Goal: Task Accomplishment & Management: Complete application form

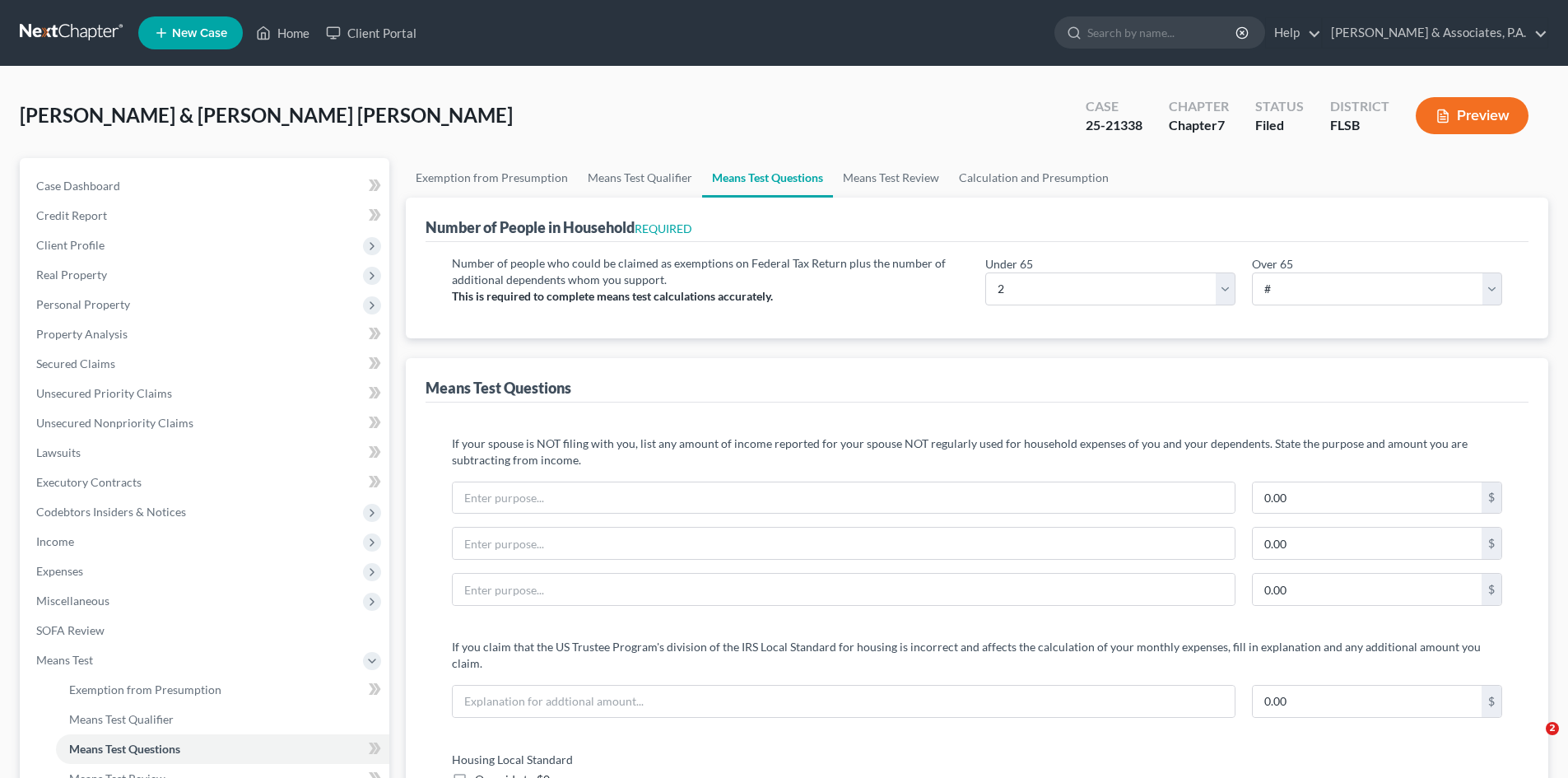
select select "2"
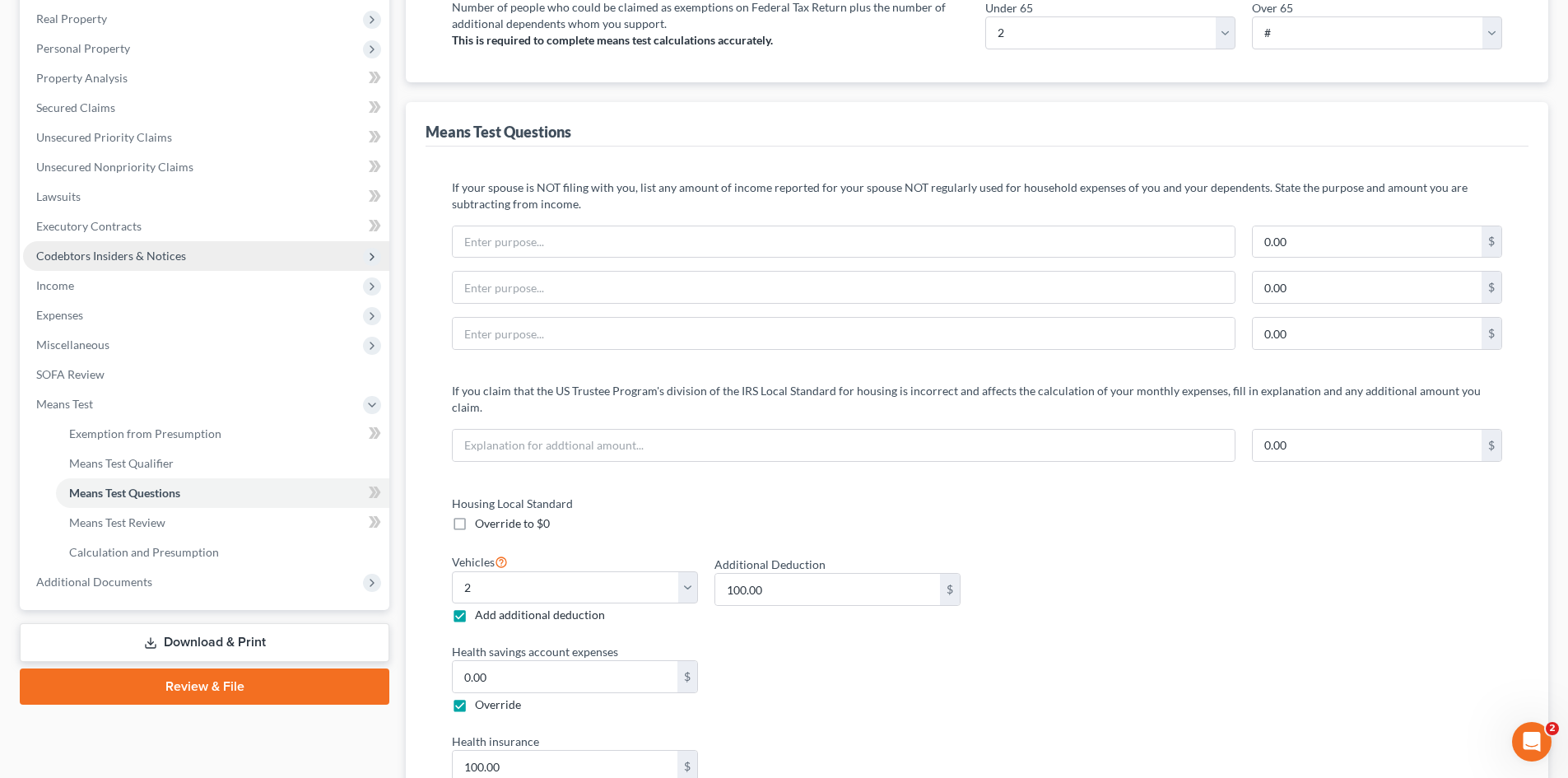
scroll to position [576, 0]
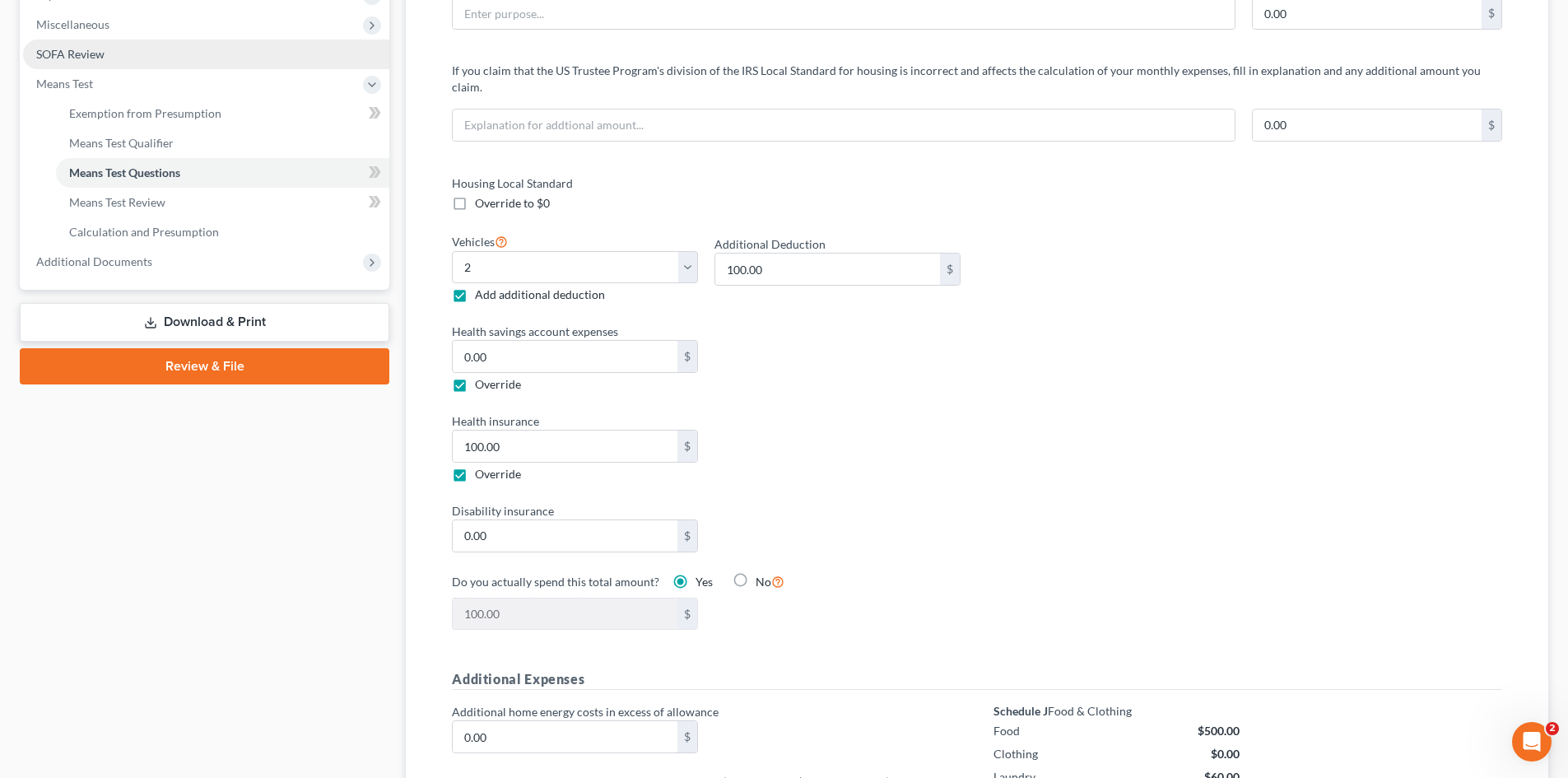
click at [85, 55] on span "SOFA Review" at bounding box center [70, 54] width 68 height 14
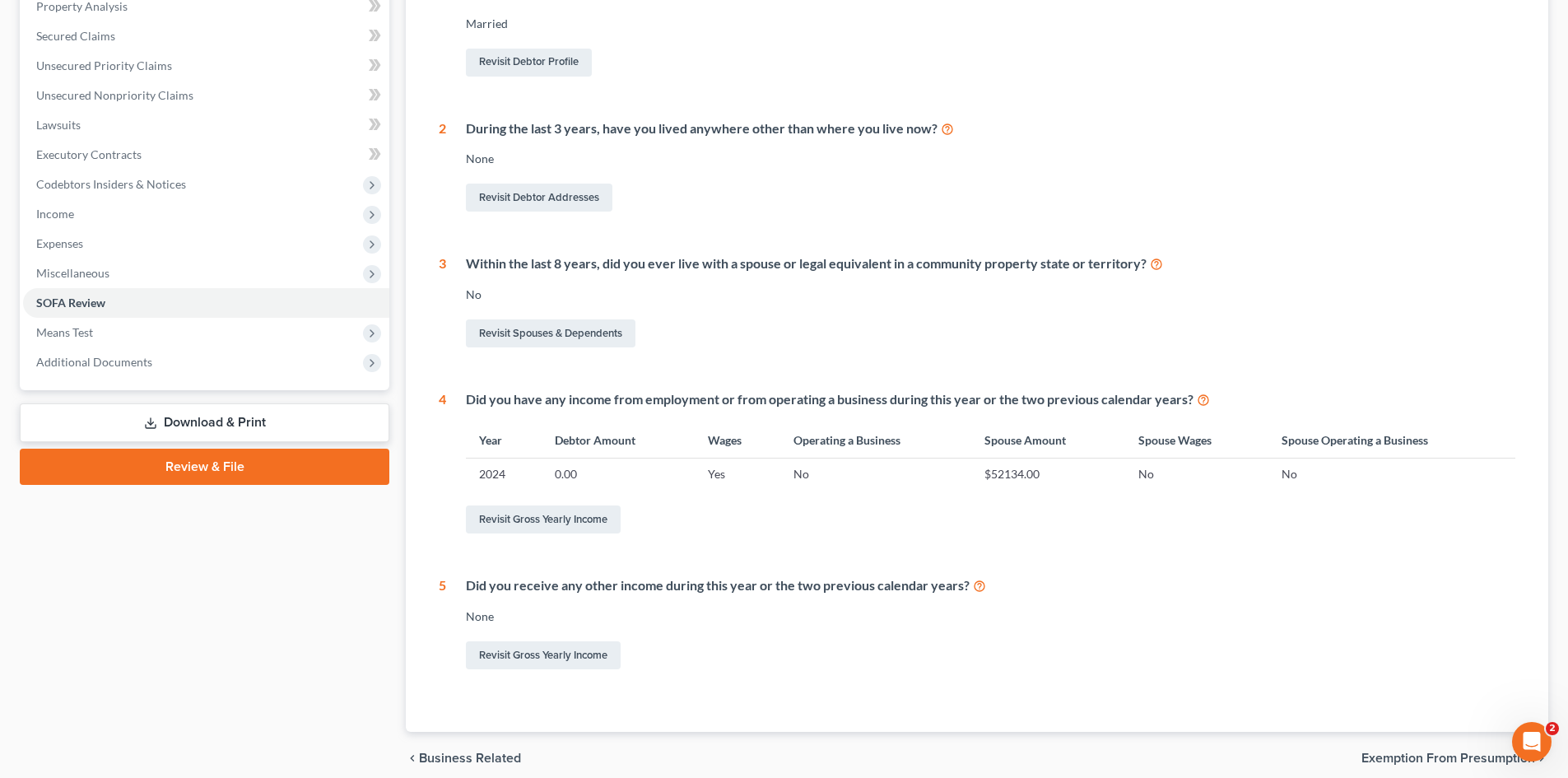
scroll to position [330, 0]
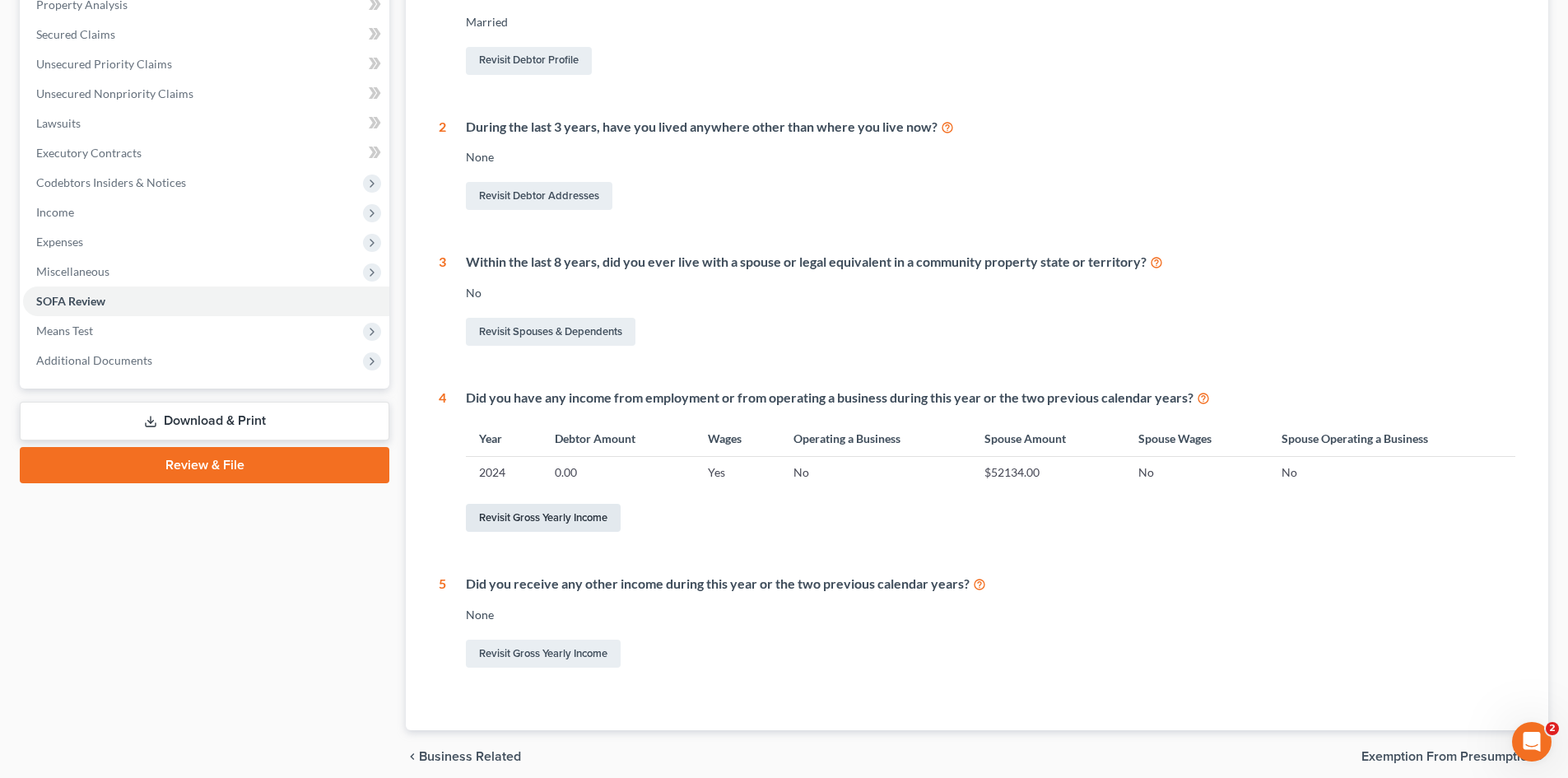
click at [532, 526] on link "Revisit Gross Yearly Income" at bounding box center [543, 518] width 155 height 28
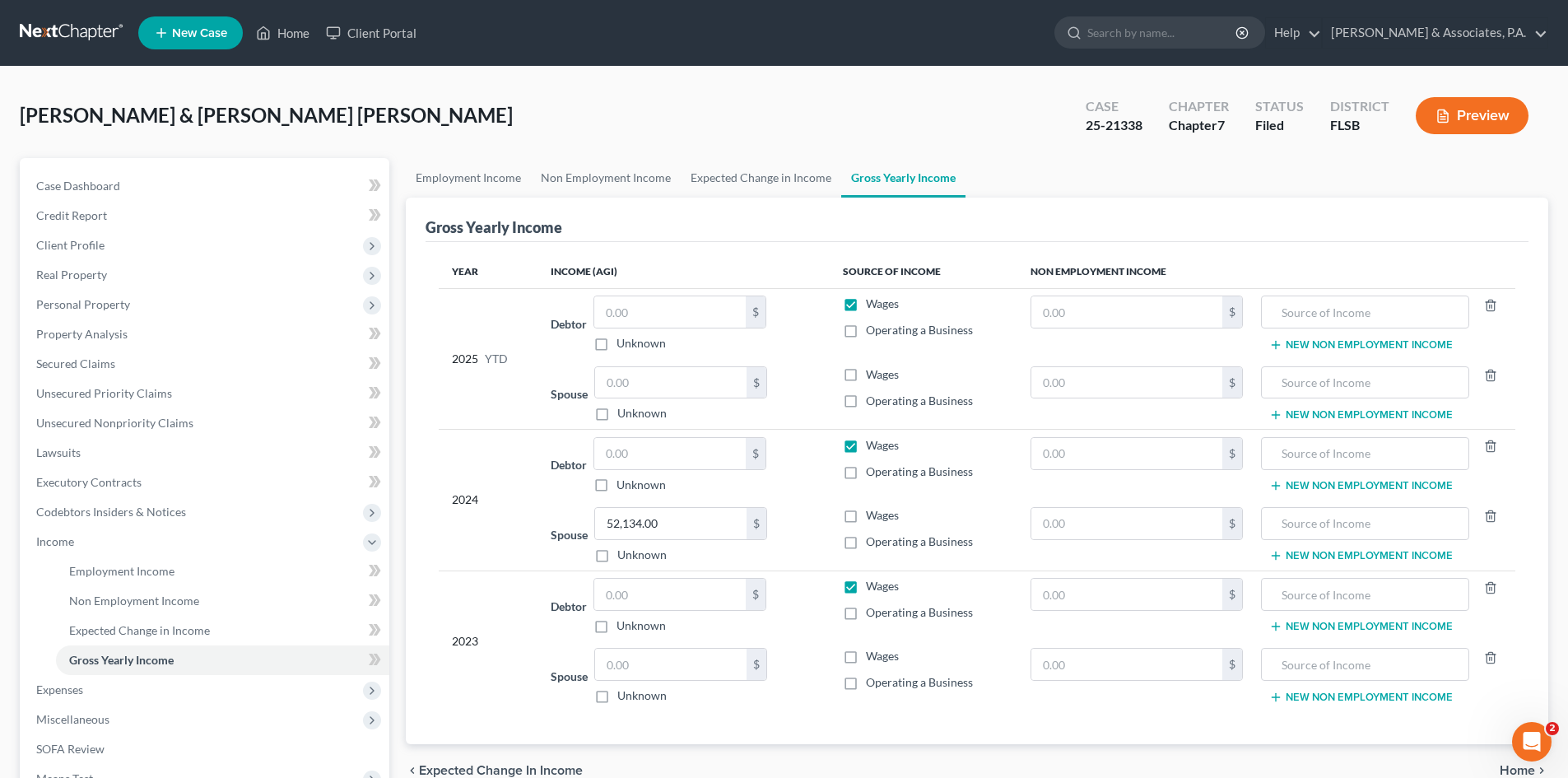
scroll to position [82, 0]
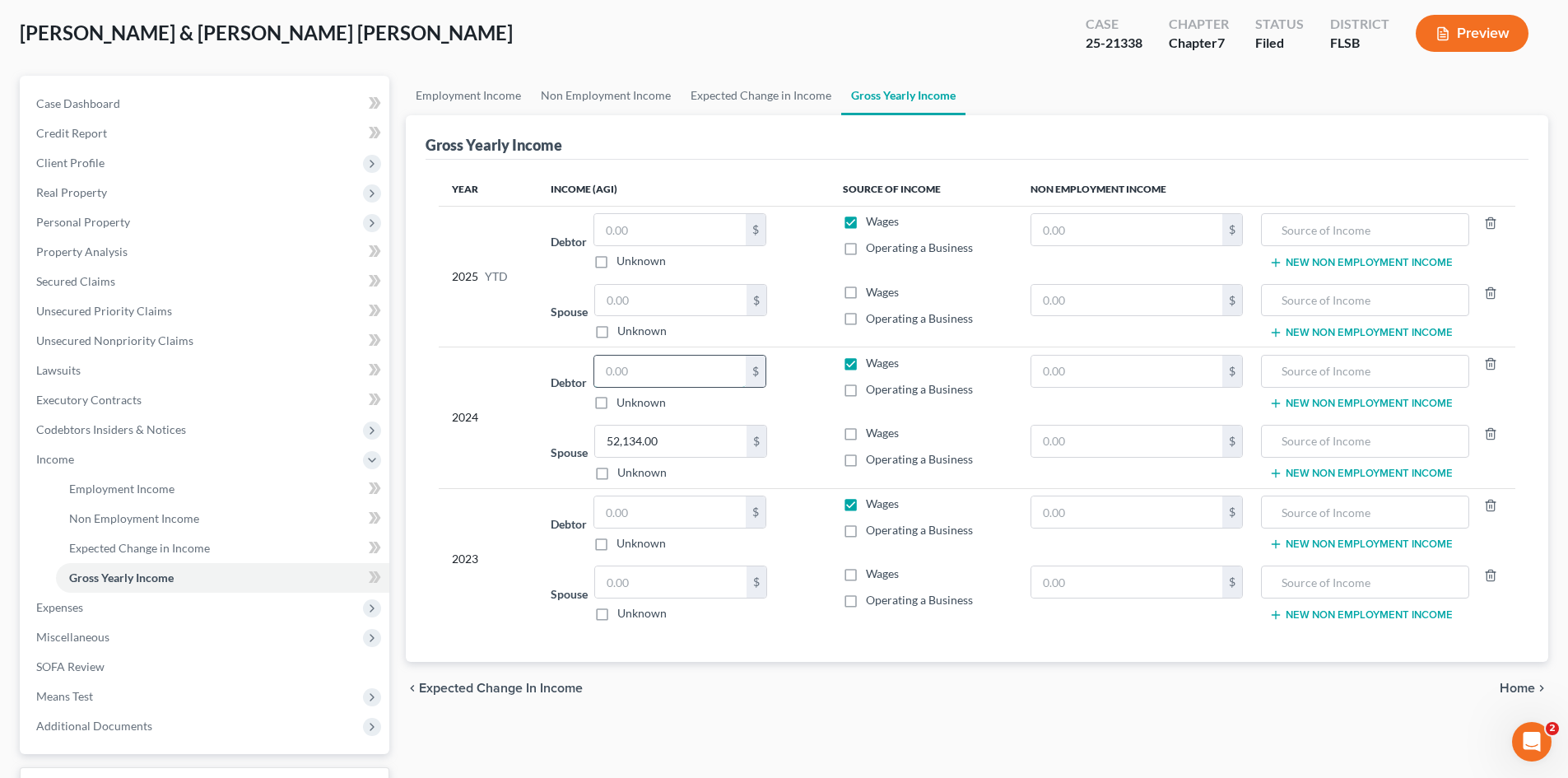
click at [617, 370] on input "text" at bounding box center [669, 371] width 151 height 31
type input "32,587.00"
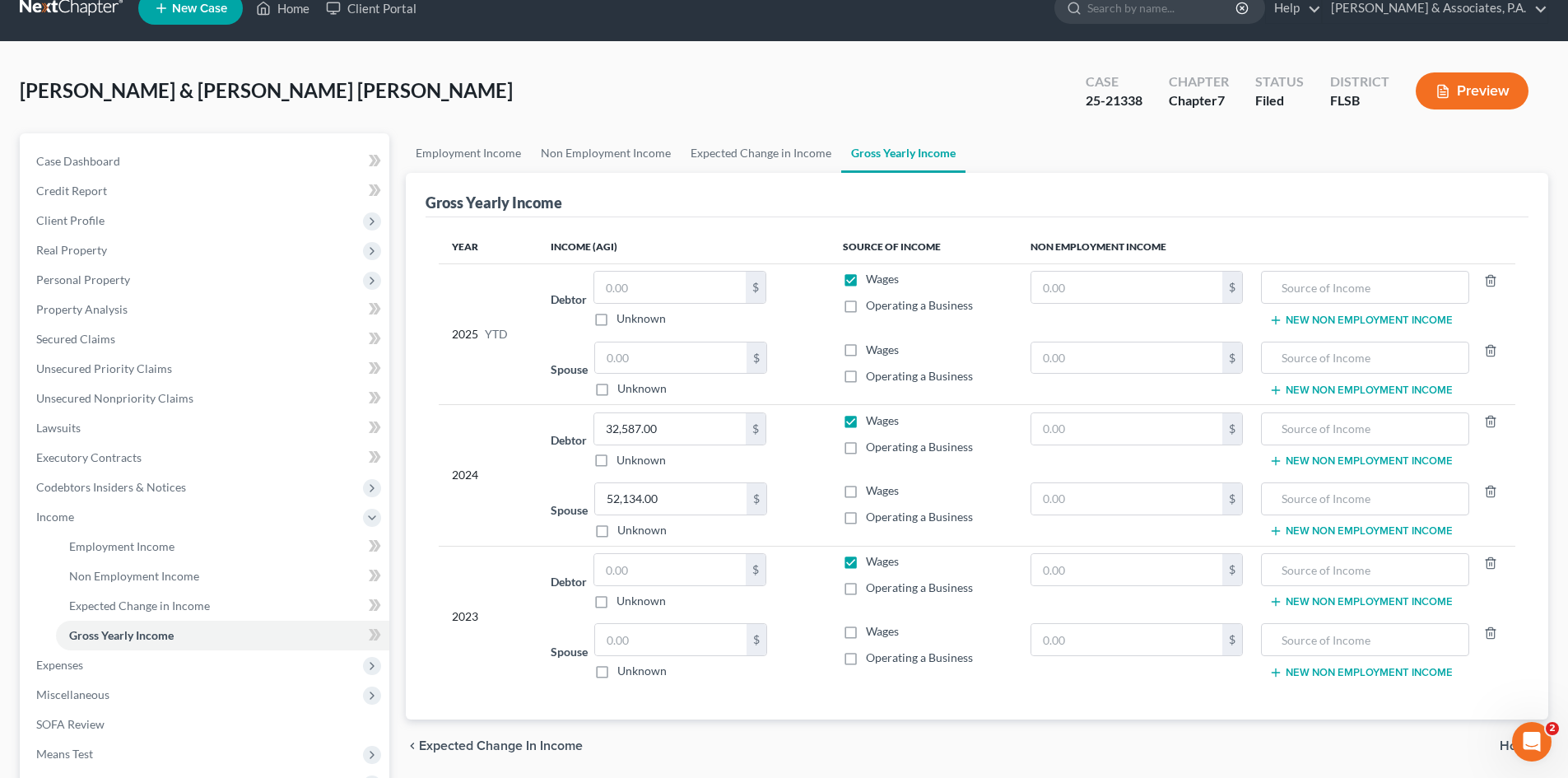
scroll to position [0, 0]
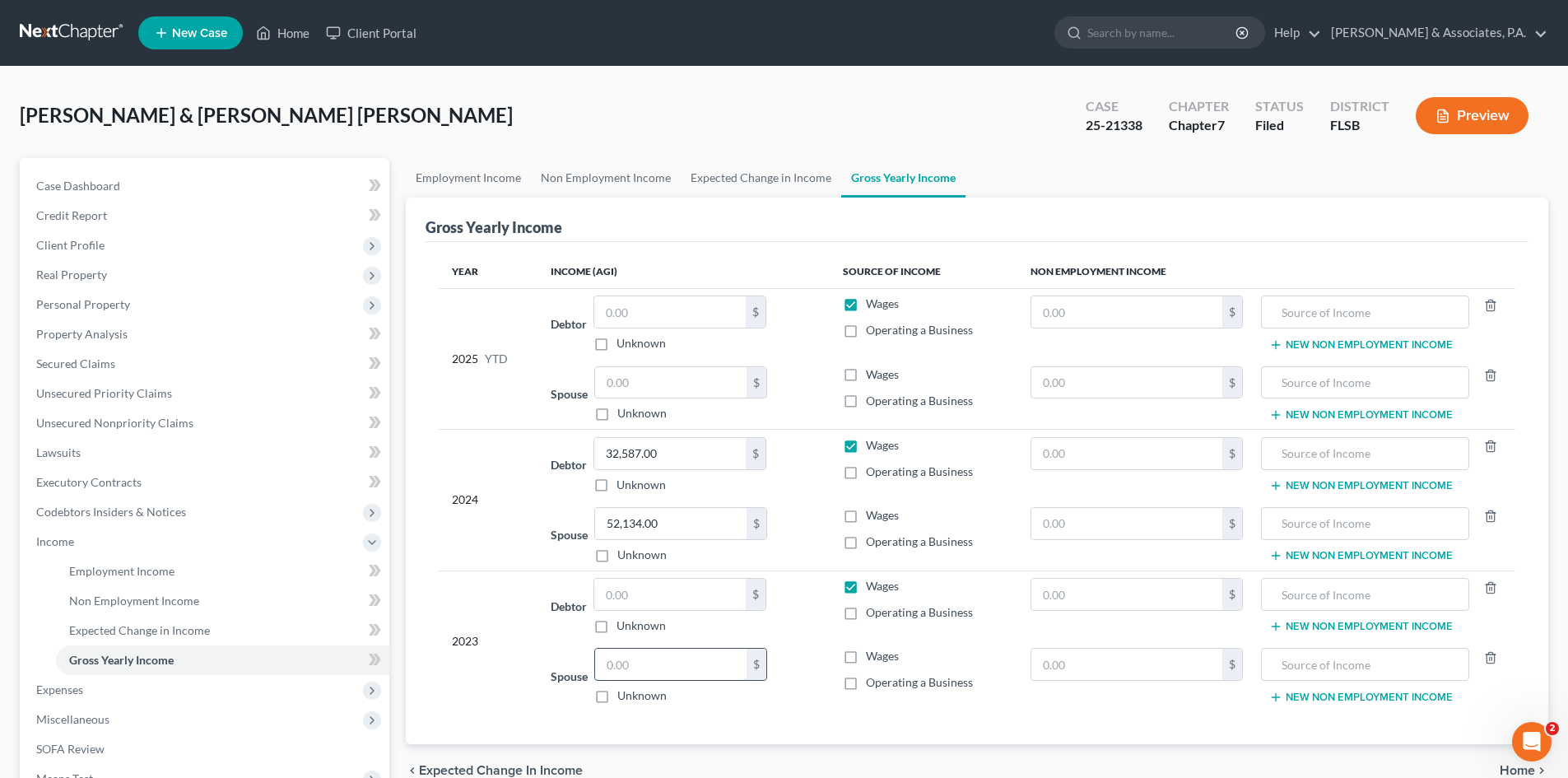
click at [632, 665] on input "text" at bounding box center [670, 665] width 151 height 31
type input "0.00"
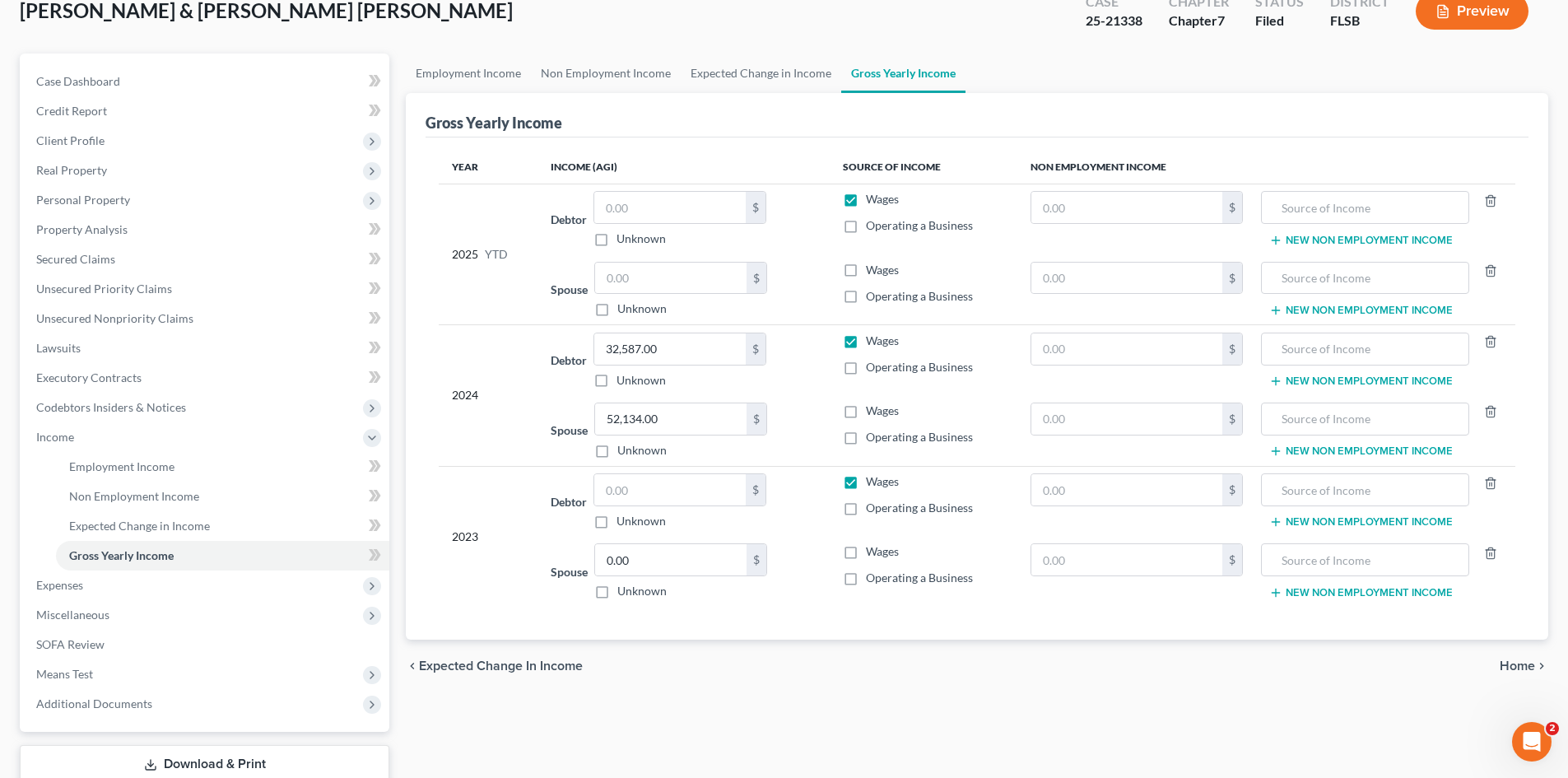
scroll to position [215, 0]
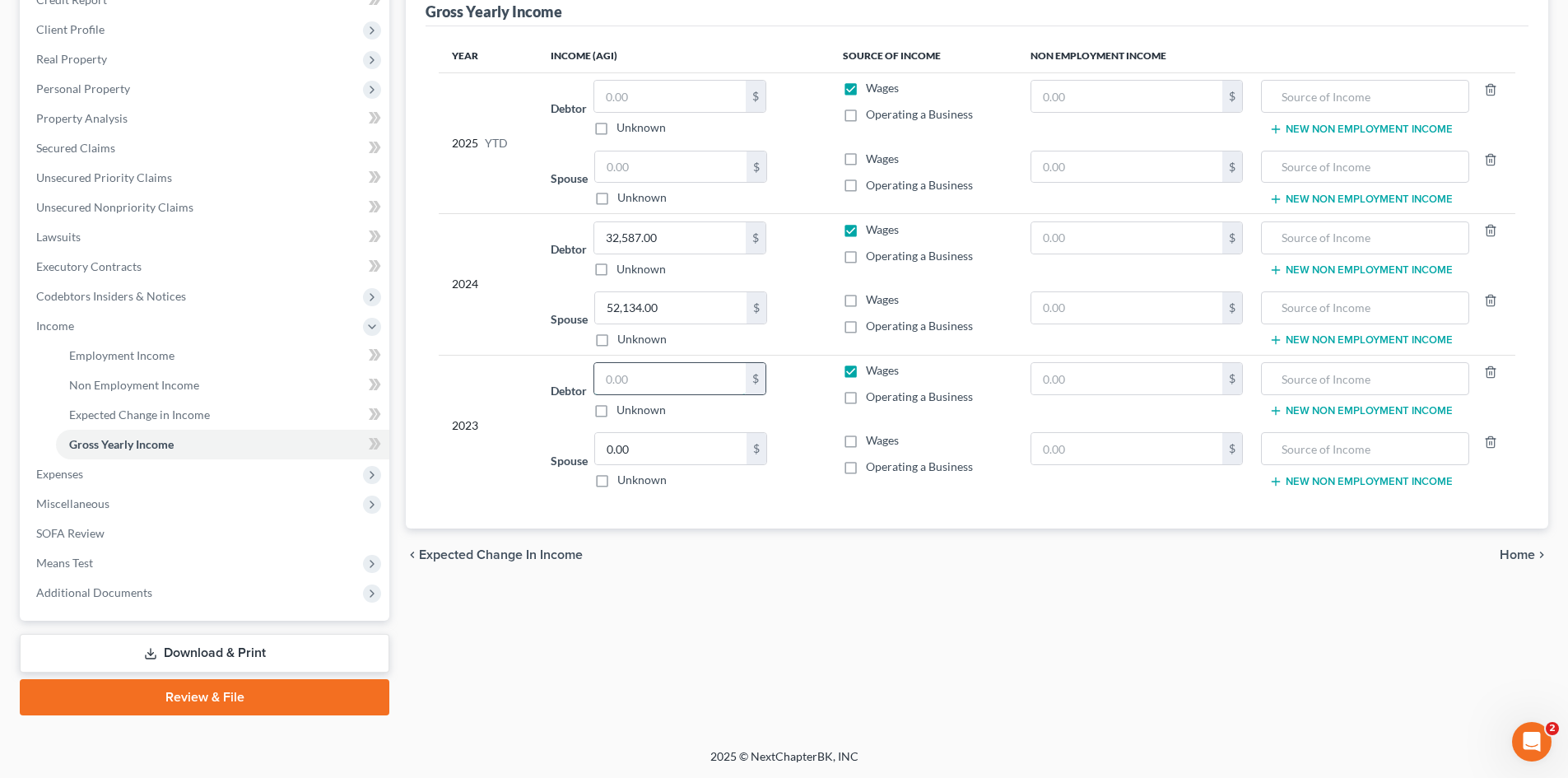
click at [614, 383] on input "text" at bounding box center [669, 379] width 151 height 31
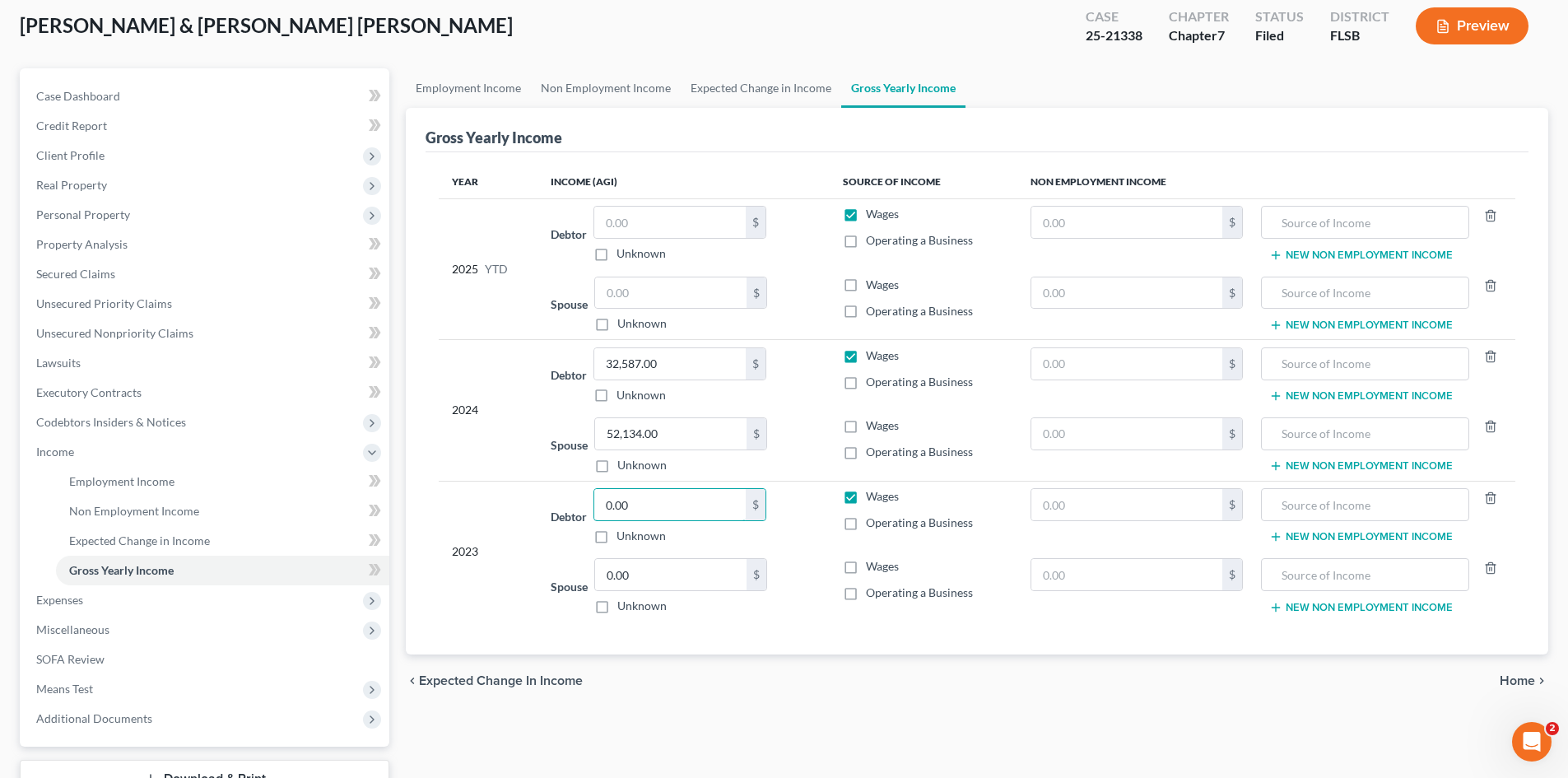
scroll to position [0, 0]
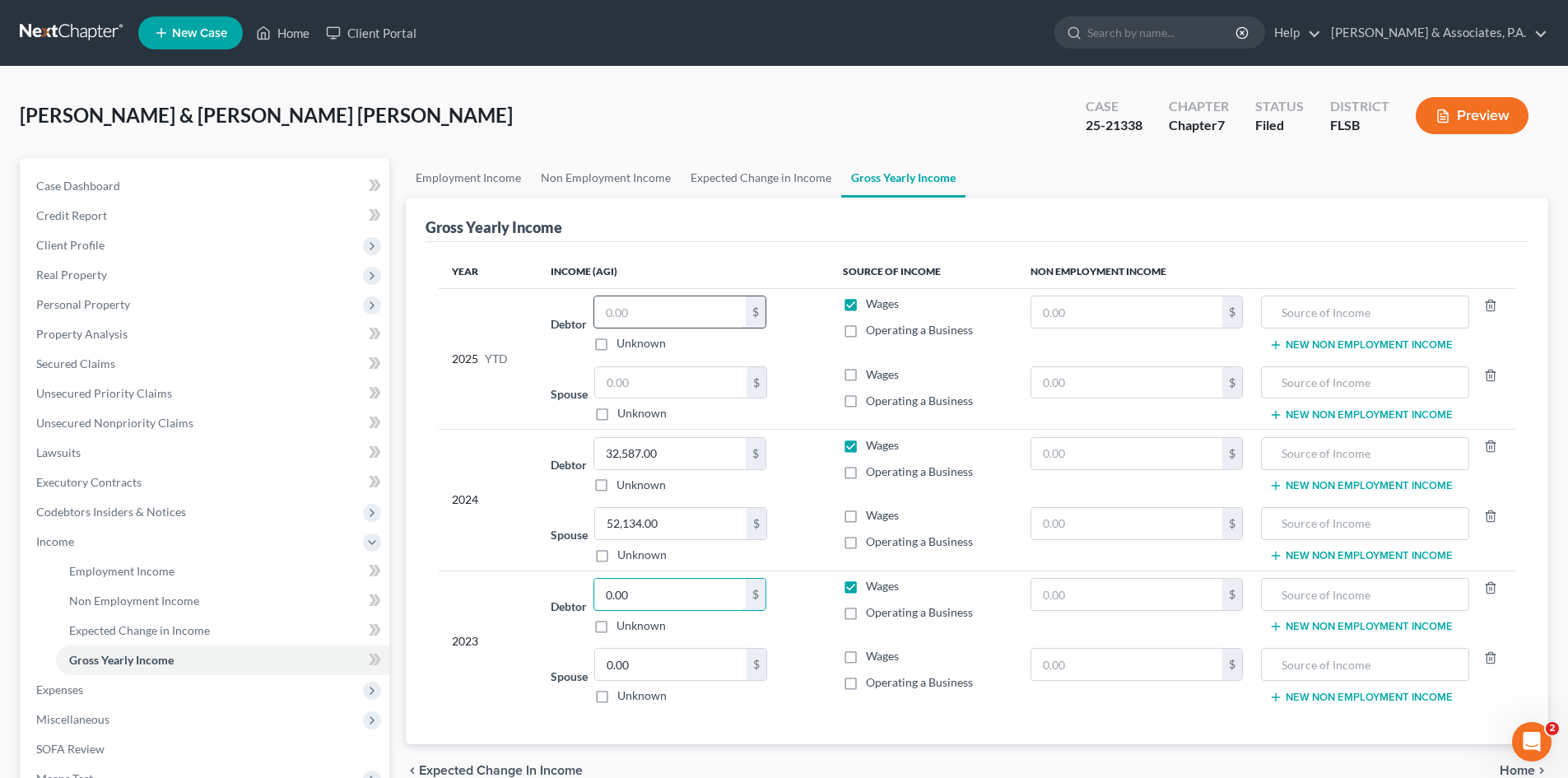
type input "0.00"
click at [647, 312] on input "text" at bounding box center [669, 312] width 151 height 31
click at [618, 383] on input "text" at bounding box center [670, 383] width 151 height 31
type input "39,618.00"
click at [822, 285] on th "Income (AGI)" at bounding box center [682, 272] width 291 height 33
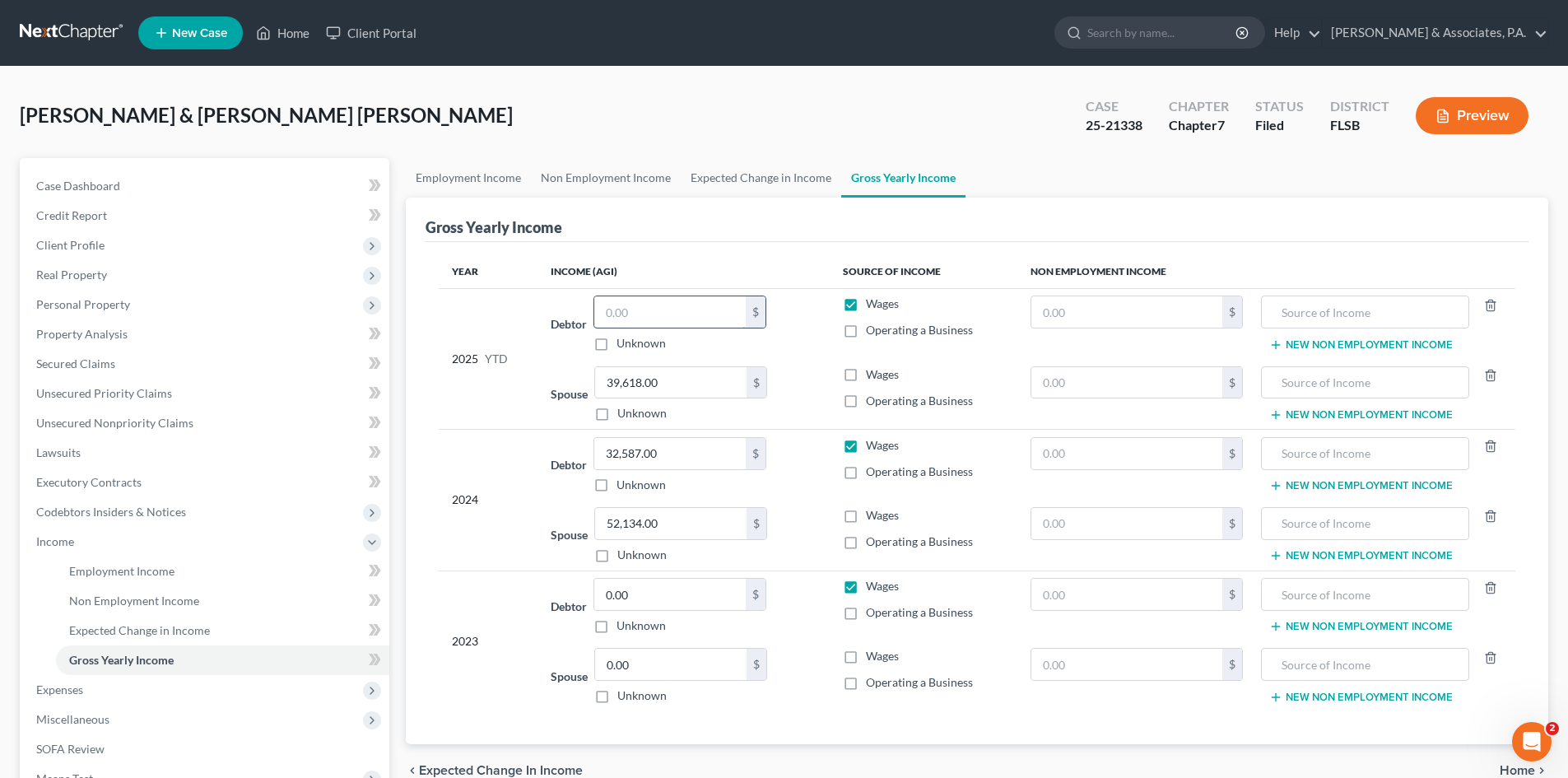
click at [621, 312] on input "text" at bounding box center [669, 312] width 151 height 31
click at [102, 571] on span "Employment Income" at bounding box center [122, 571] width 106 height 14
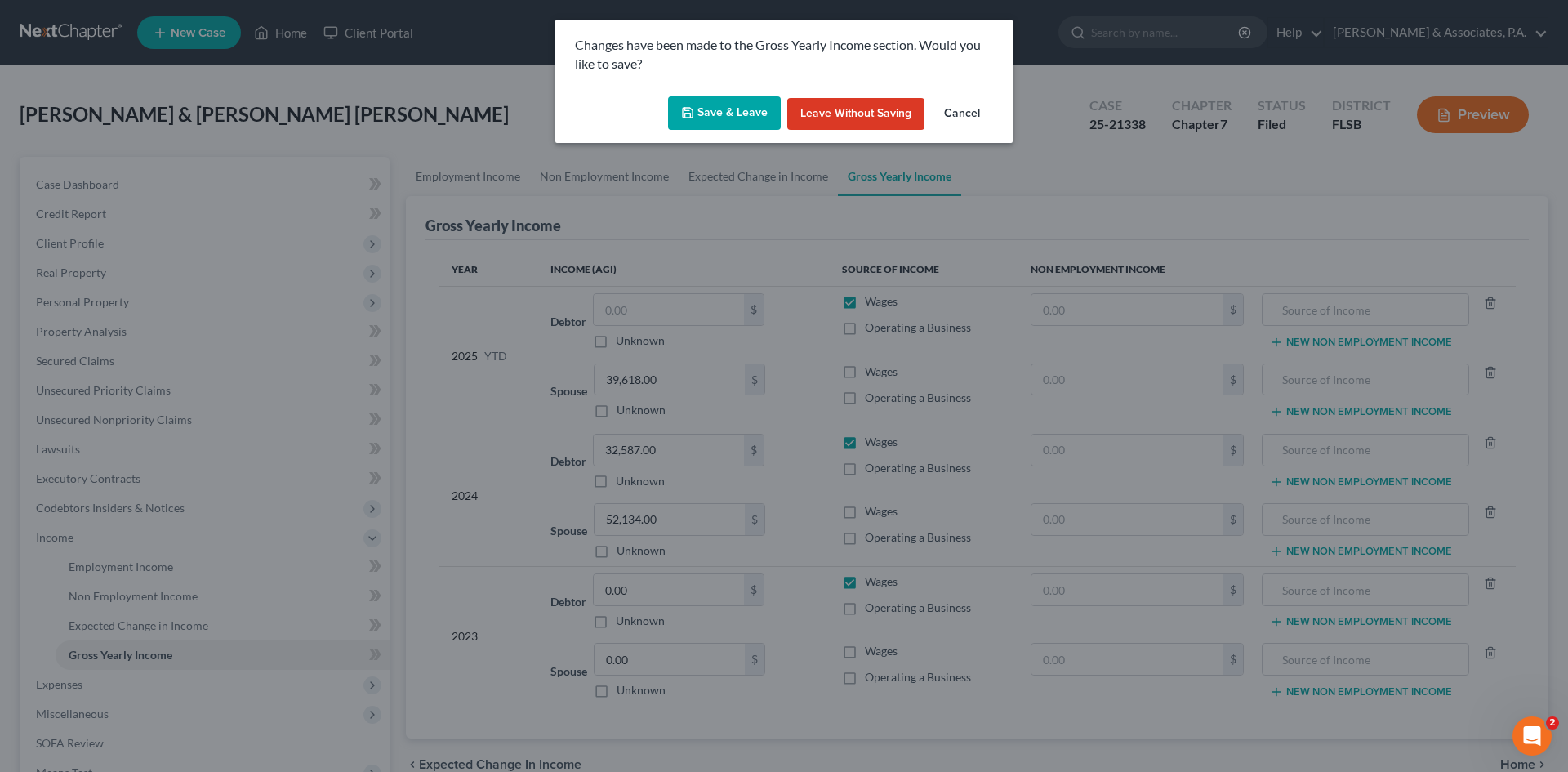
click at [734, 110] on button "Save & Leave" at bounding box center [723, 113] width 112 height 34
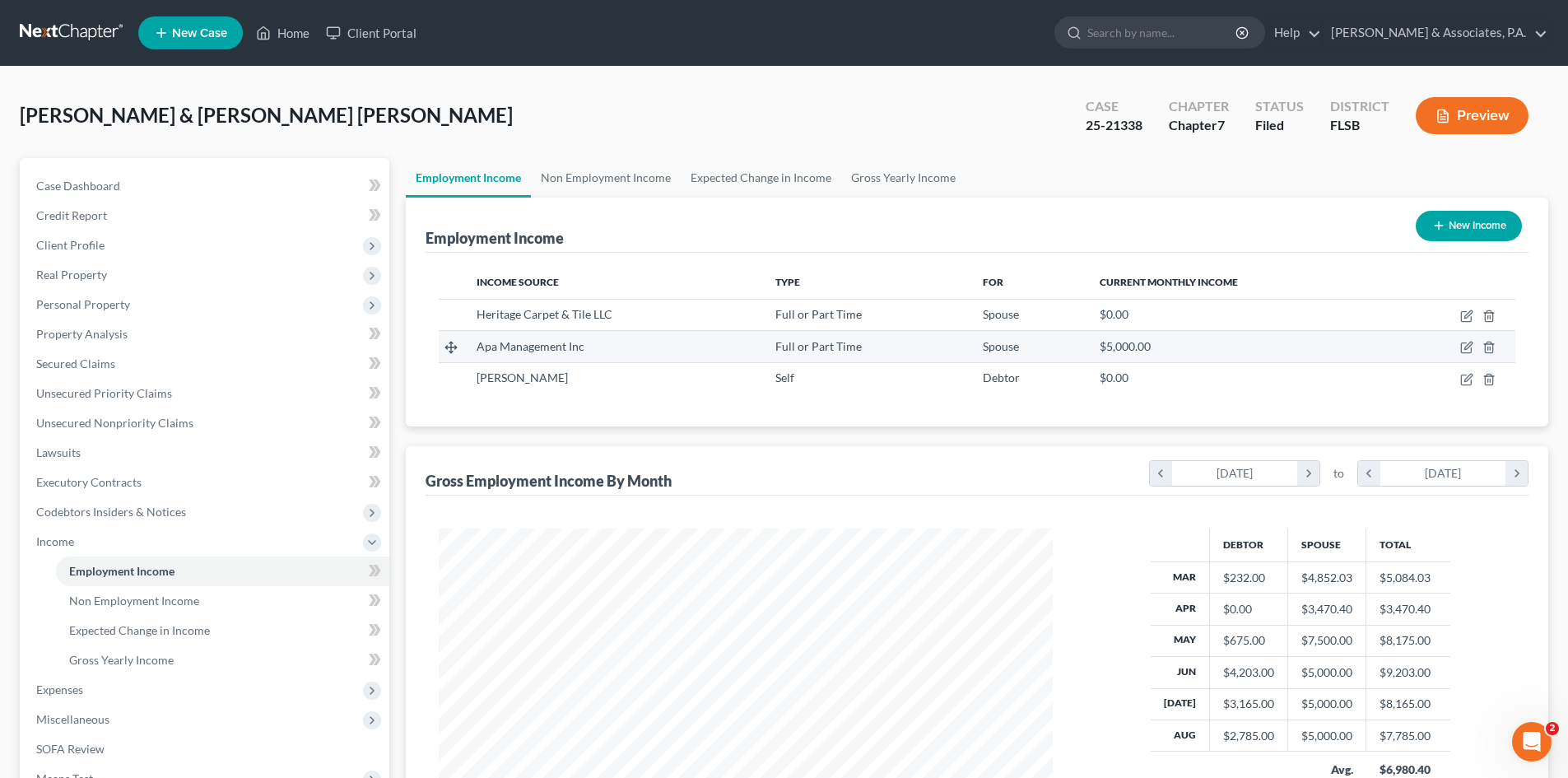
scroll to position [307, 647]
click at [597, 179] on link "Non Employment Income" at bounding box center [605, 178] width 150 height 40
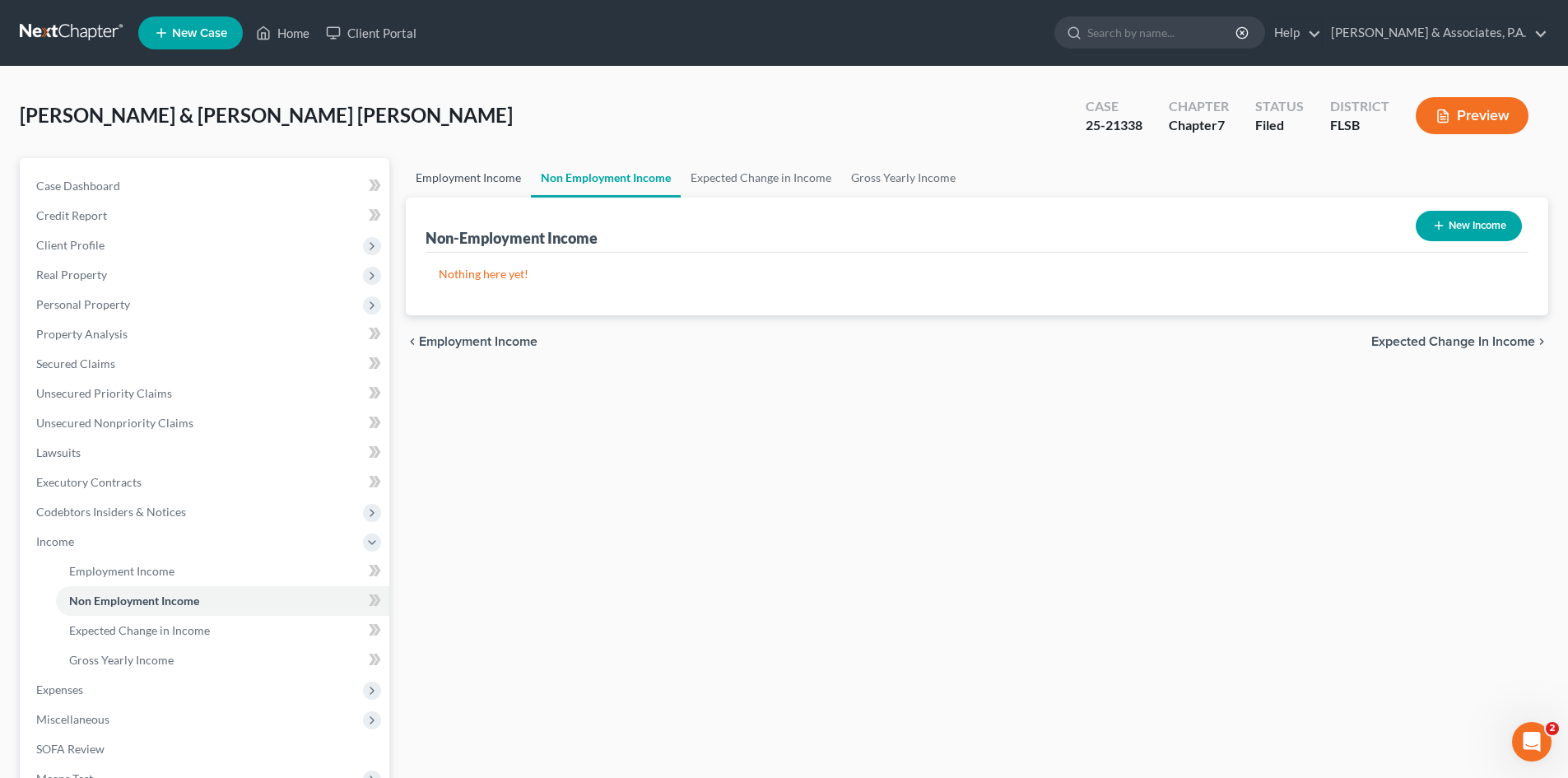
click at [460, 174] on link "Employment Income" at bounding box center [468, 178] width 125 height 40
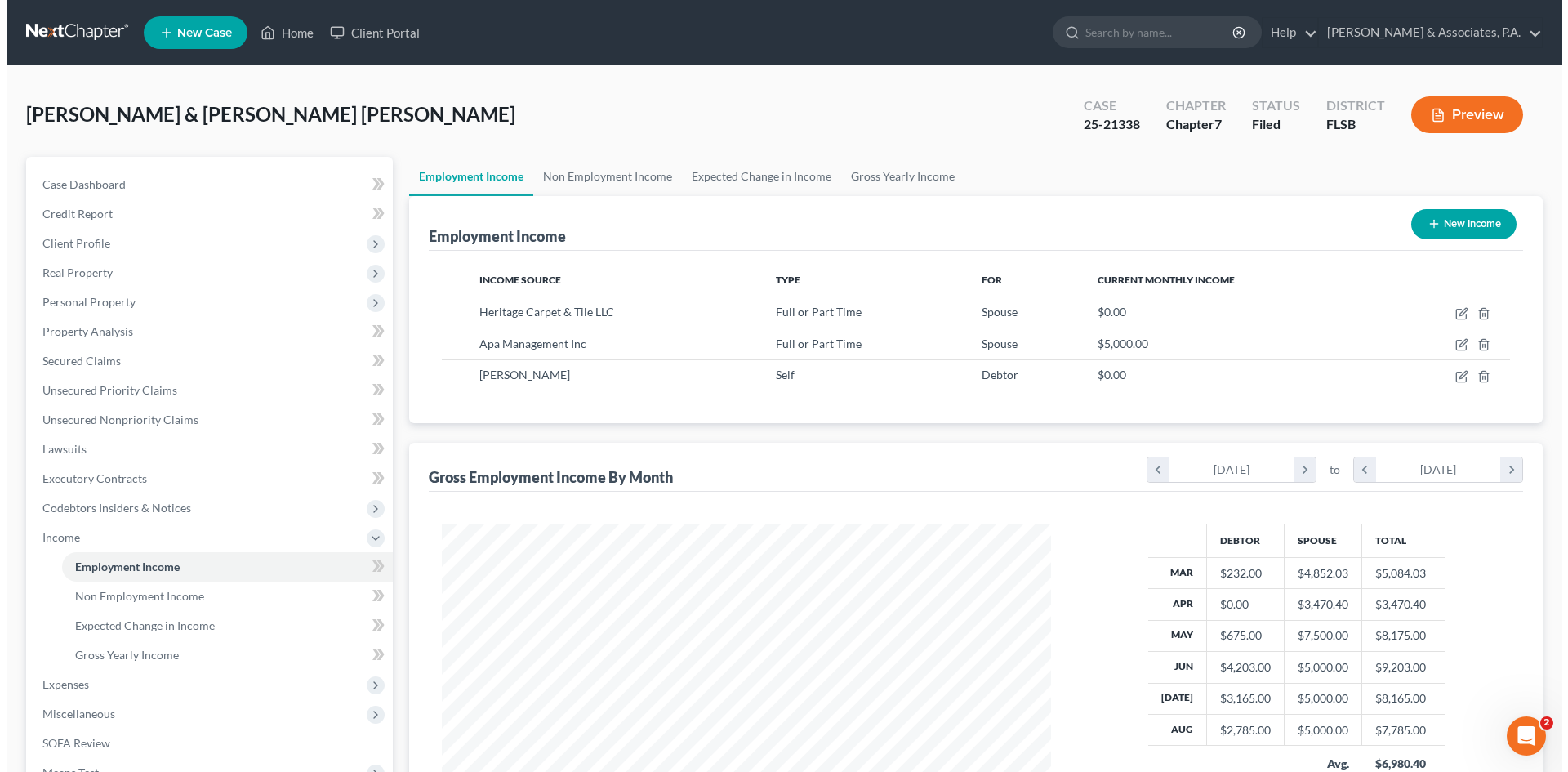
scroll to position [305, 642]
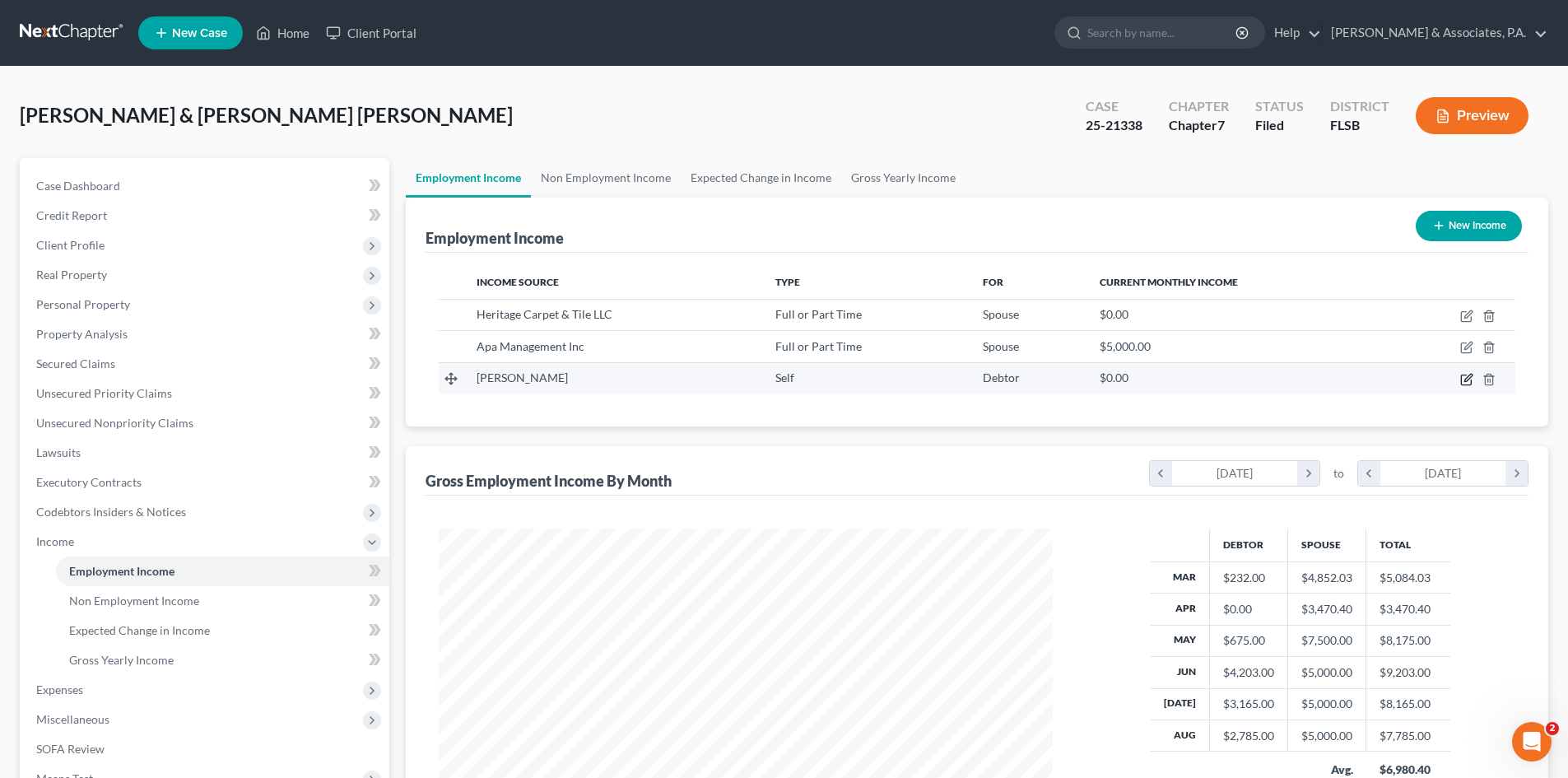
click at [1463, 379] on icon "button" at bounding box center [1466, 379] width 13 height 13
select select "1"
select select "9"
select select "1"
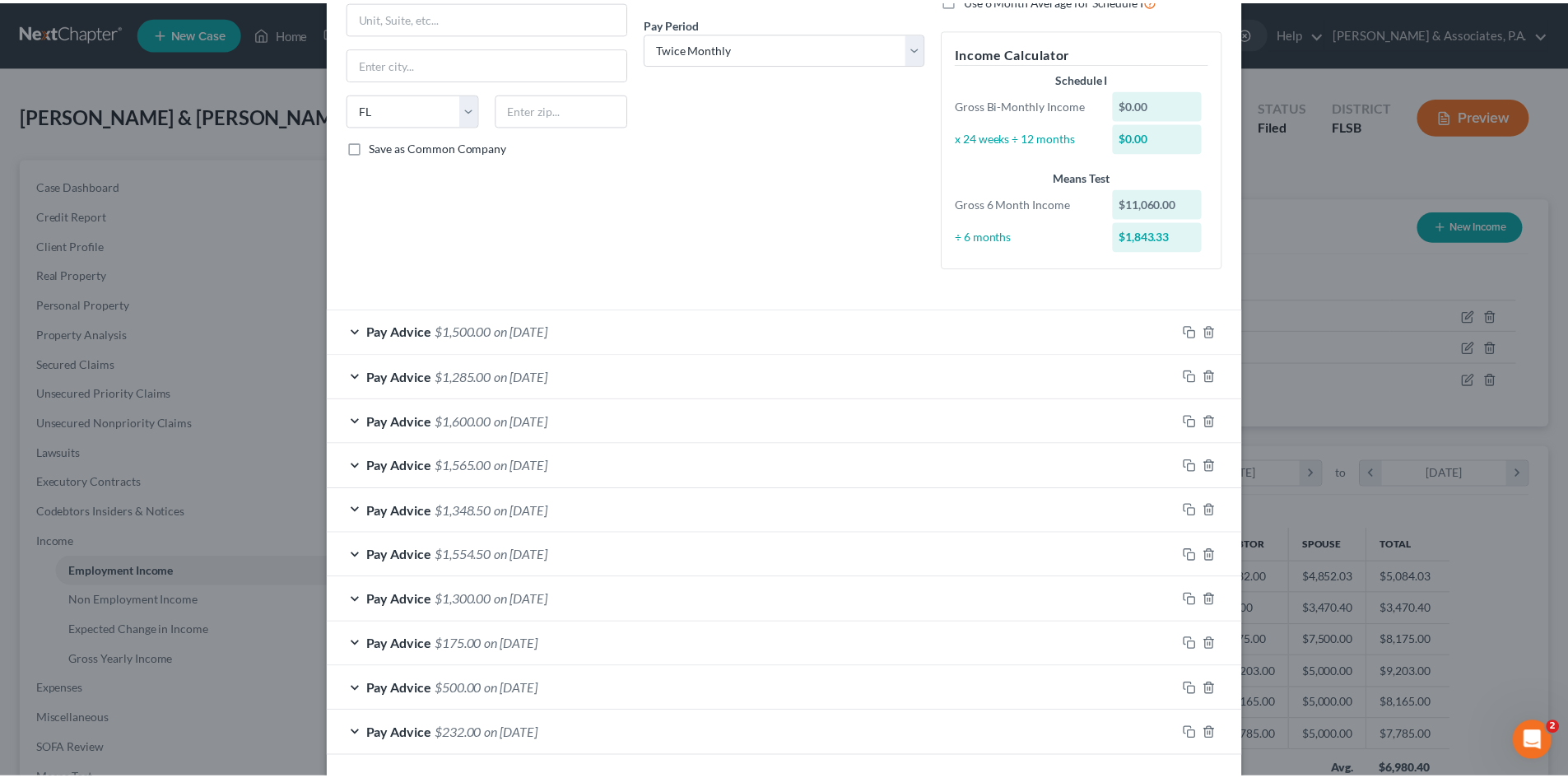
scroll to position [316, 0]
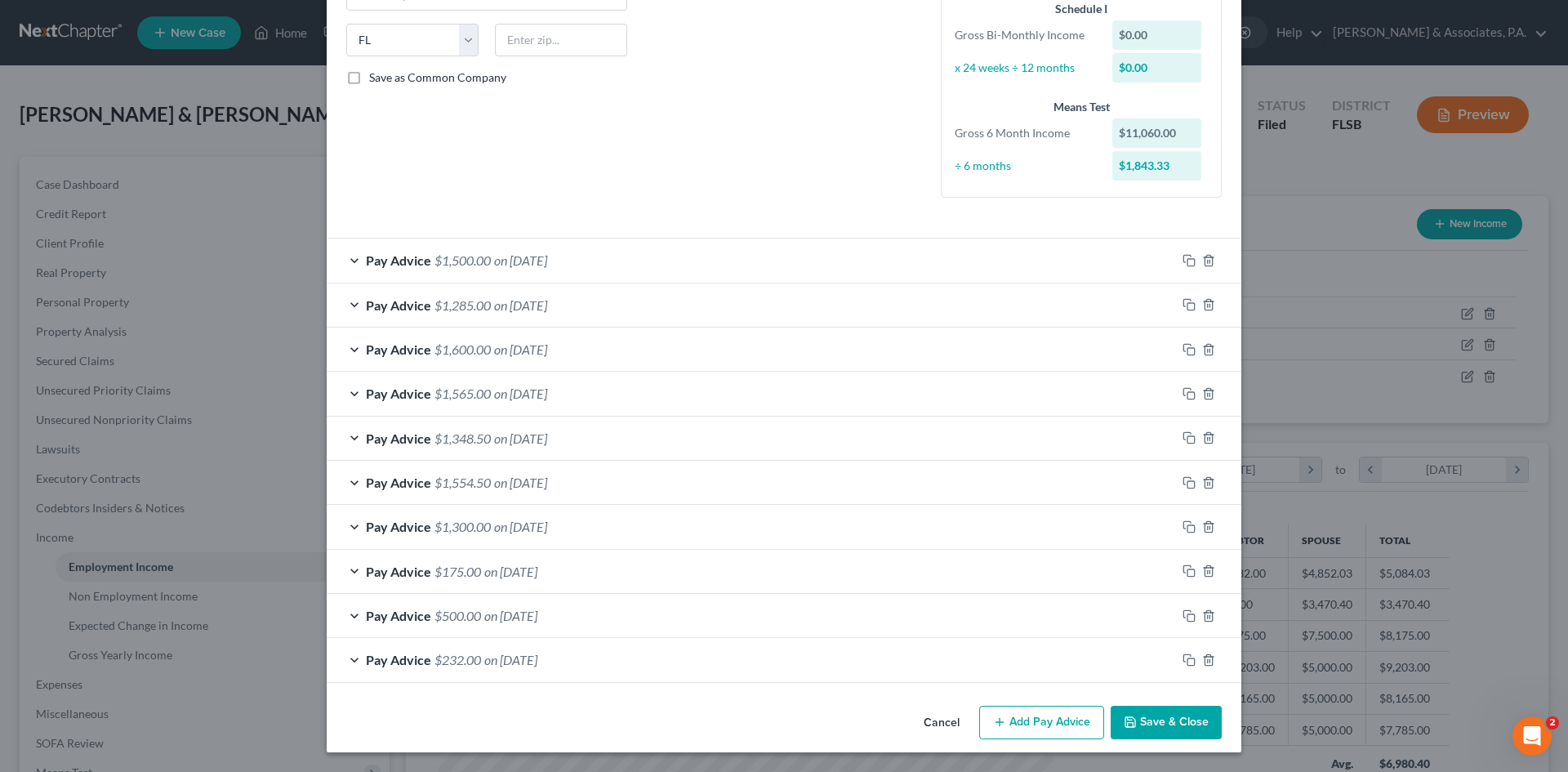
click at [1125, 724] on icon "button" at bounding box center [1129, 722] width 13 height 13
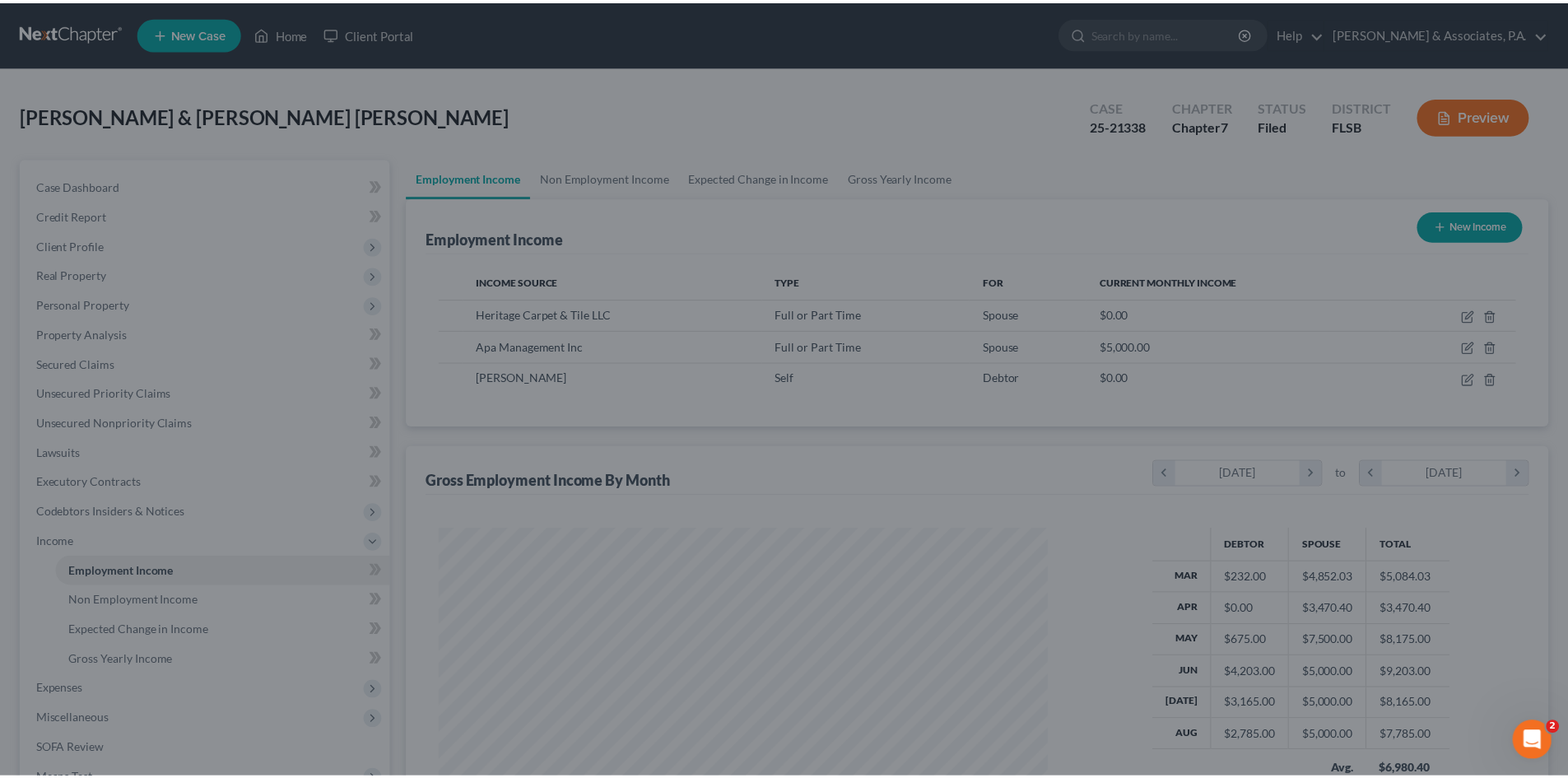
scroll to position [823249, 822394]
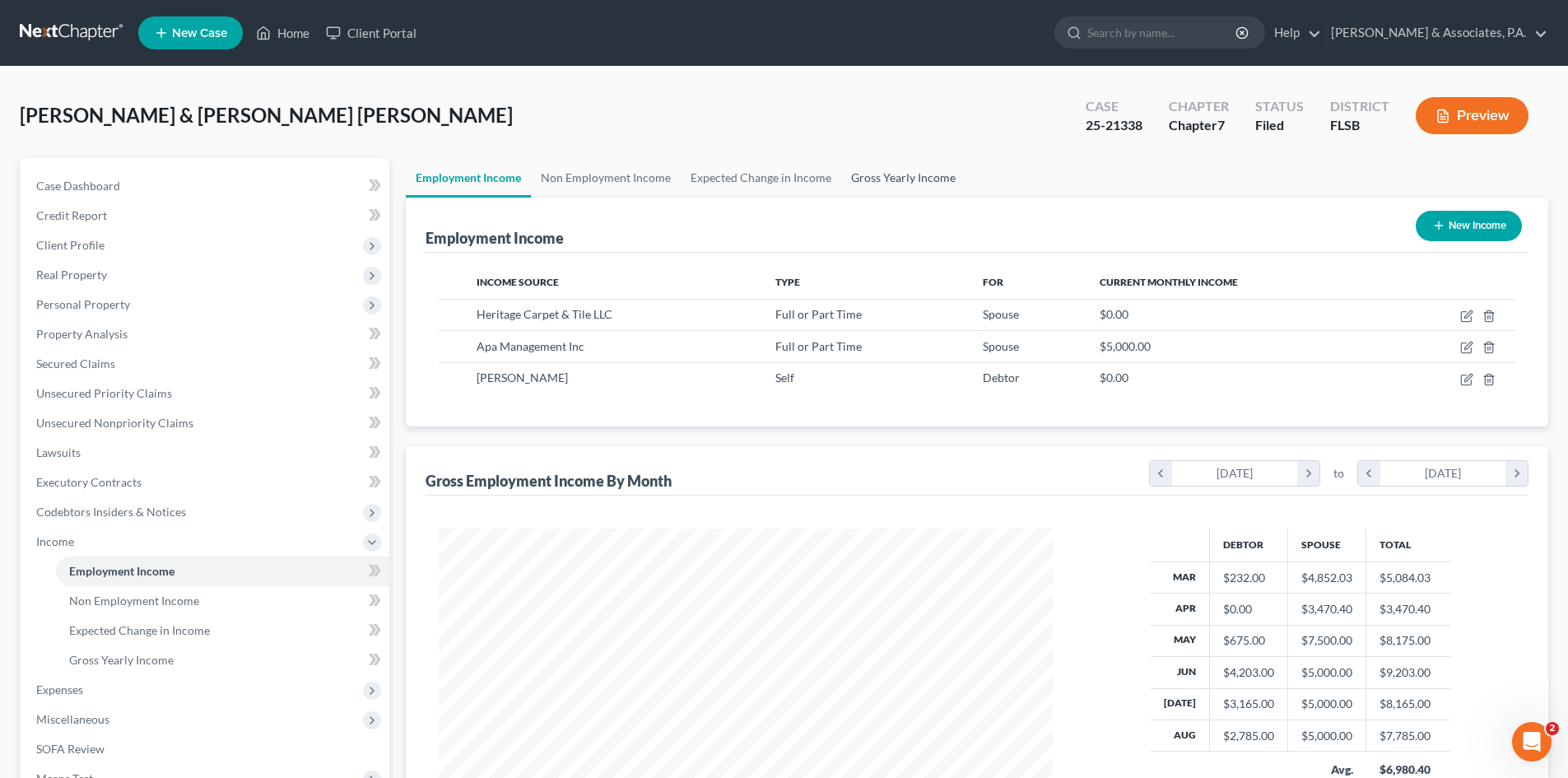
click at [864, 176] on link "Gross Yearly Income" at bounding box center [904, 178] width 125 height 40
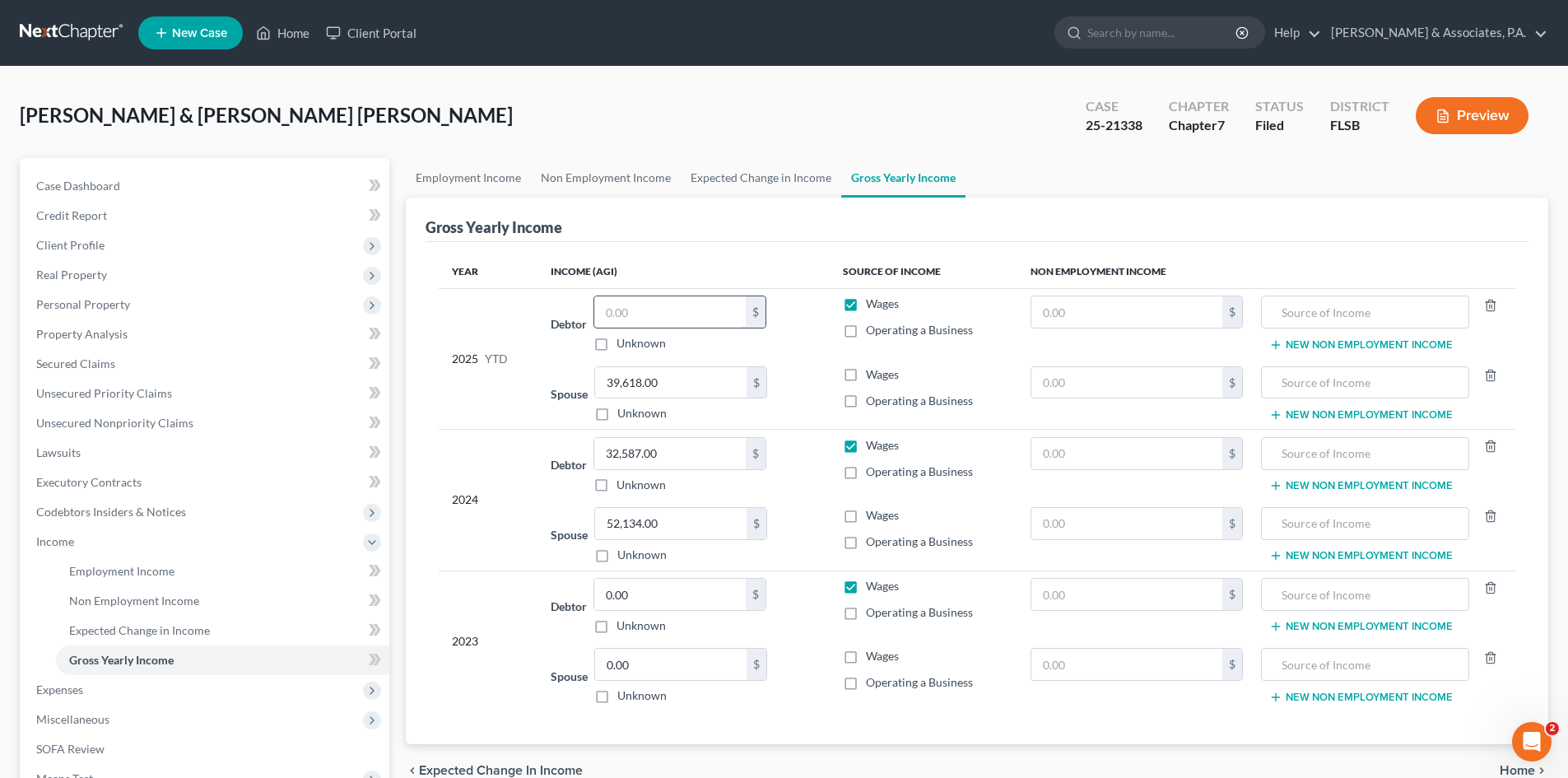
click at [618, 315] on input "text" at bounding box center [669, 312] width 151 height 31
click at [616, 312] on input "text" at bounding box center [669, 312] width 151 height 31
type input "11,059.00"
click at [791, 328] on div "Debtor 11,059.00 $ Unknown Balance Undetermined 11,059.00 $ Unknown" at bounding box center [683, 324] width 265 height 56
click at [866, 592] on label "Wages" at bounding box center [882, 586] width 33 height 16
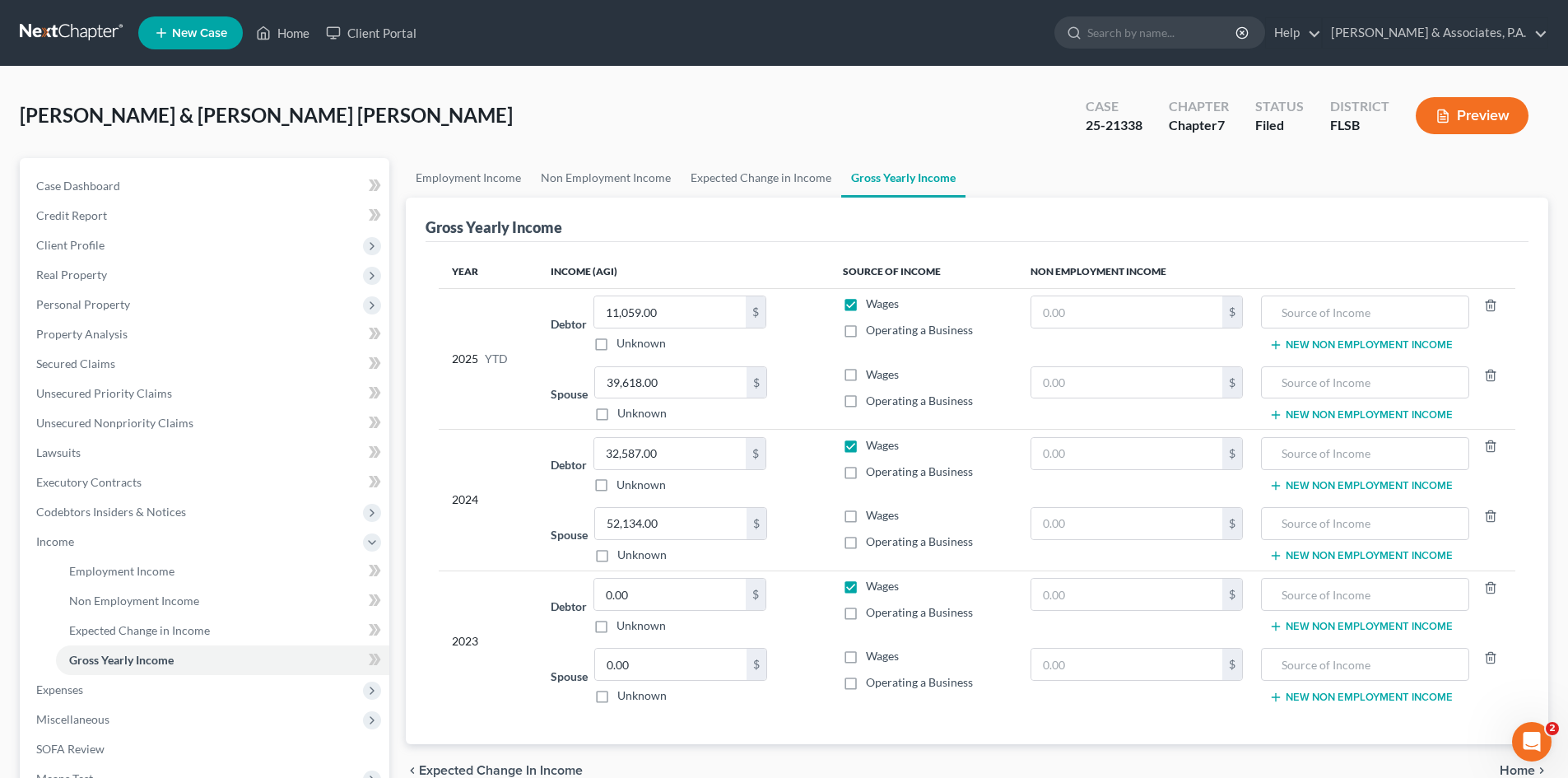
click at [873, 588] on input "Wages" at bounding box center [878, 583] width 10 height 10
checkbox input "false"
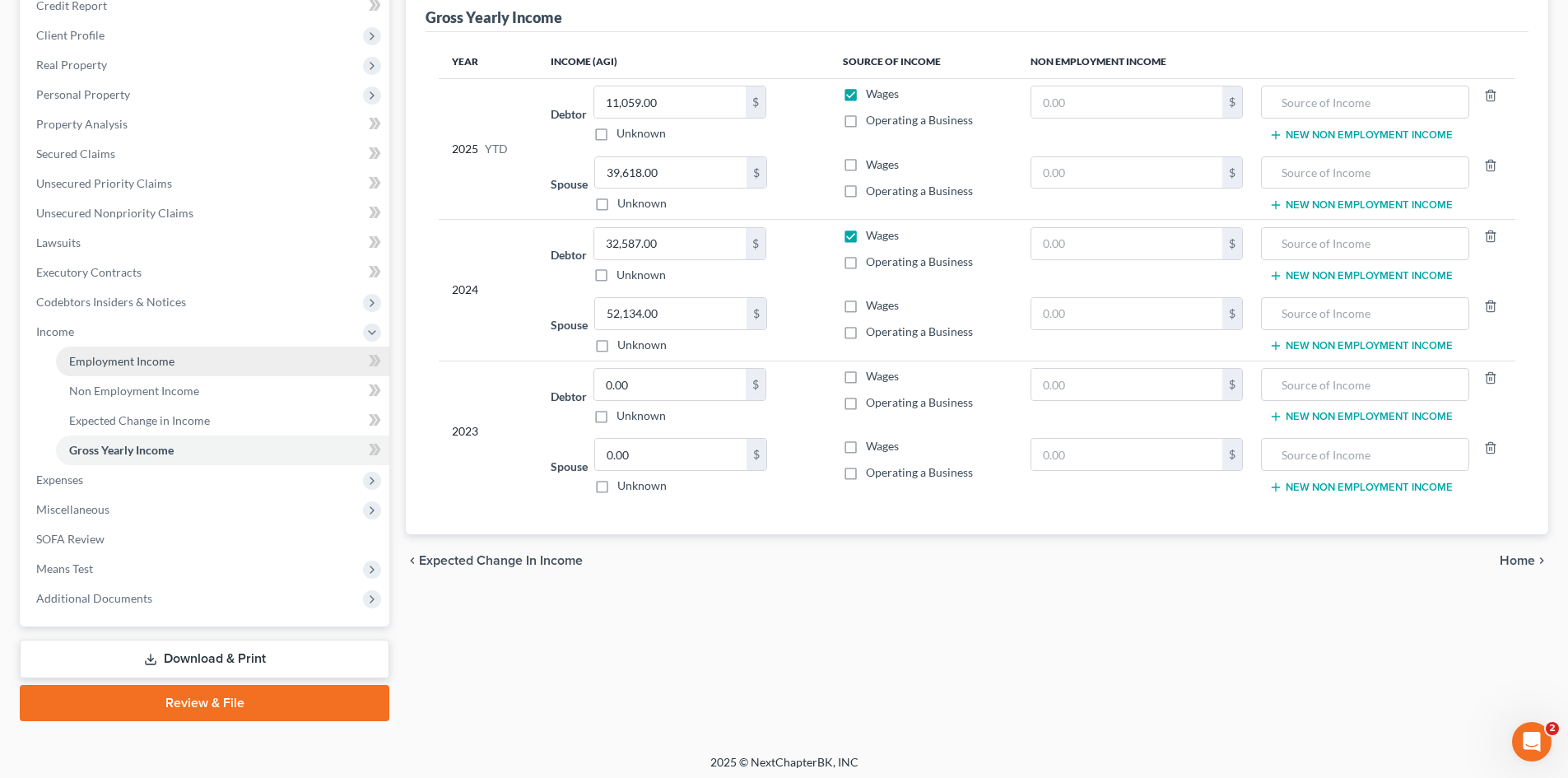
scroll to position [215, 0]
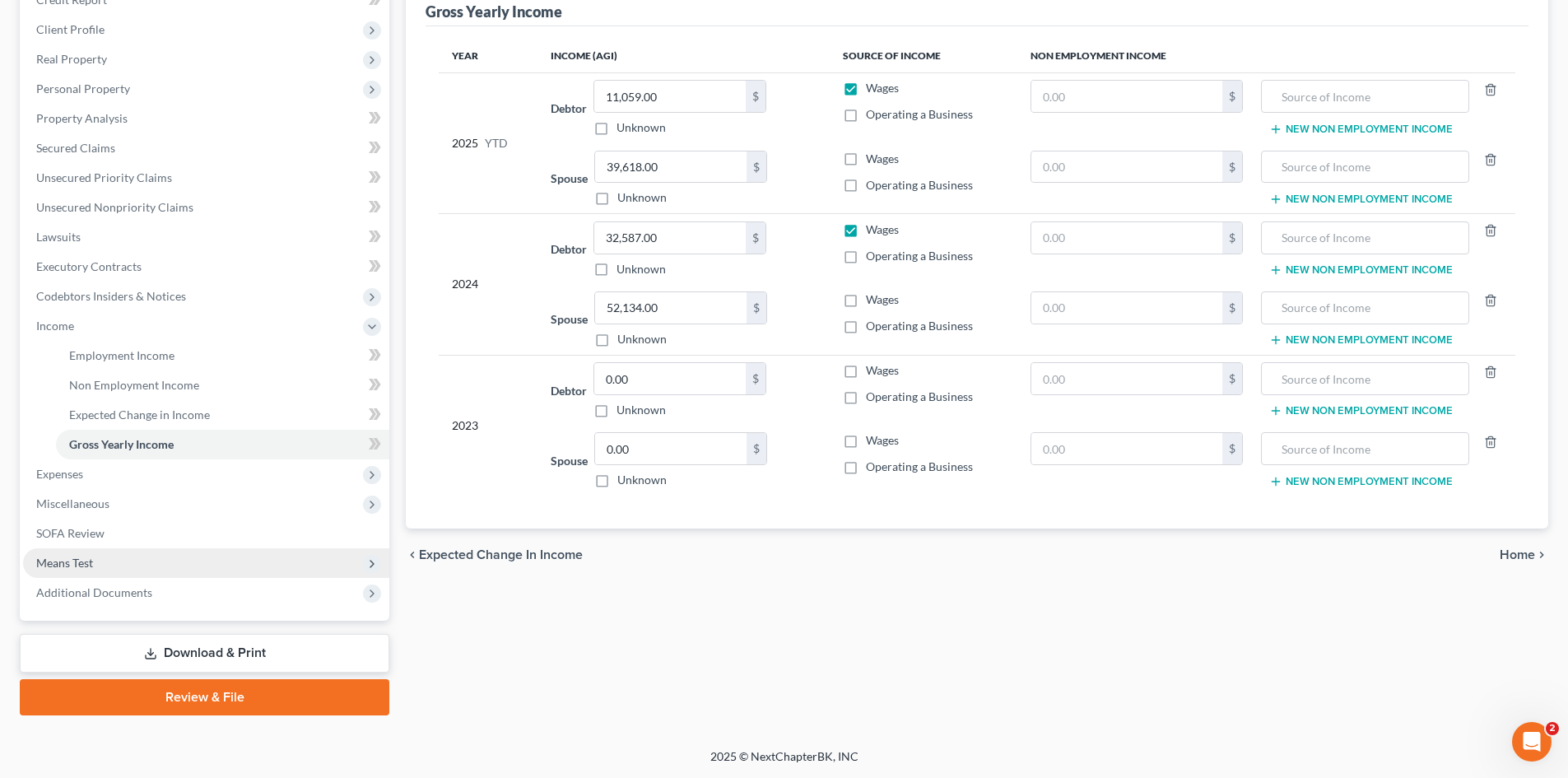
click at [80, 562] on span "Means Test" at bounding box center [65, 563] width 57 height 14
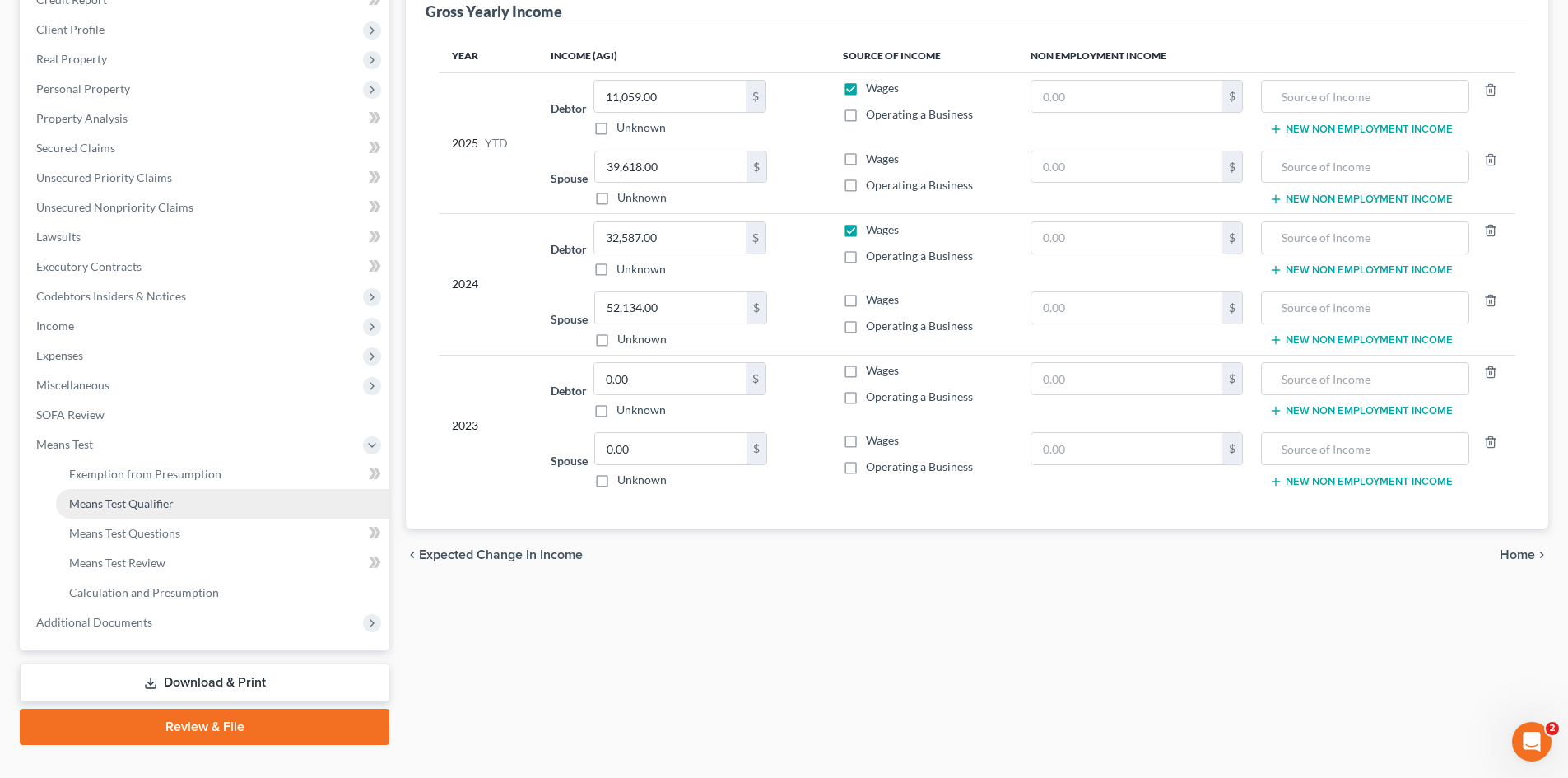
click at [127, 508] on span "Means Test Qualifier" at bounding box center [121, 504] width 105 height 14
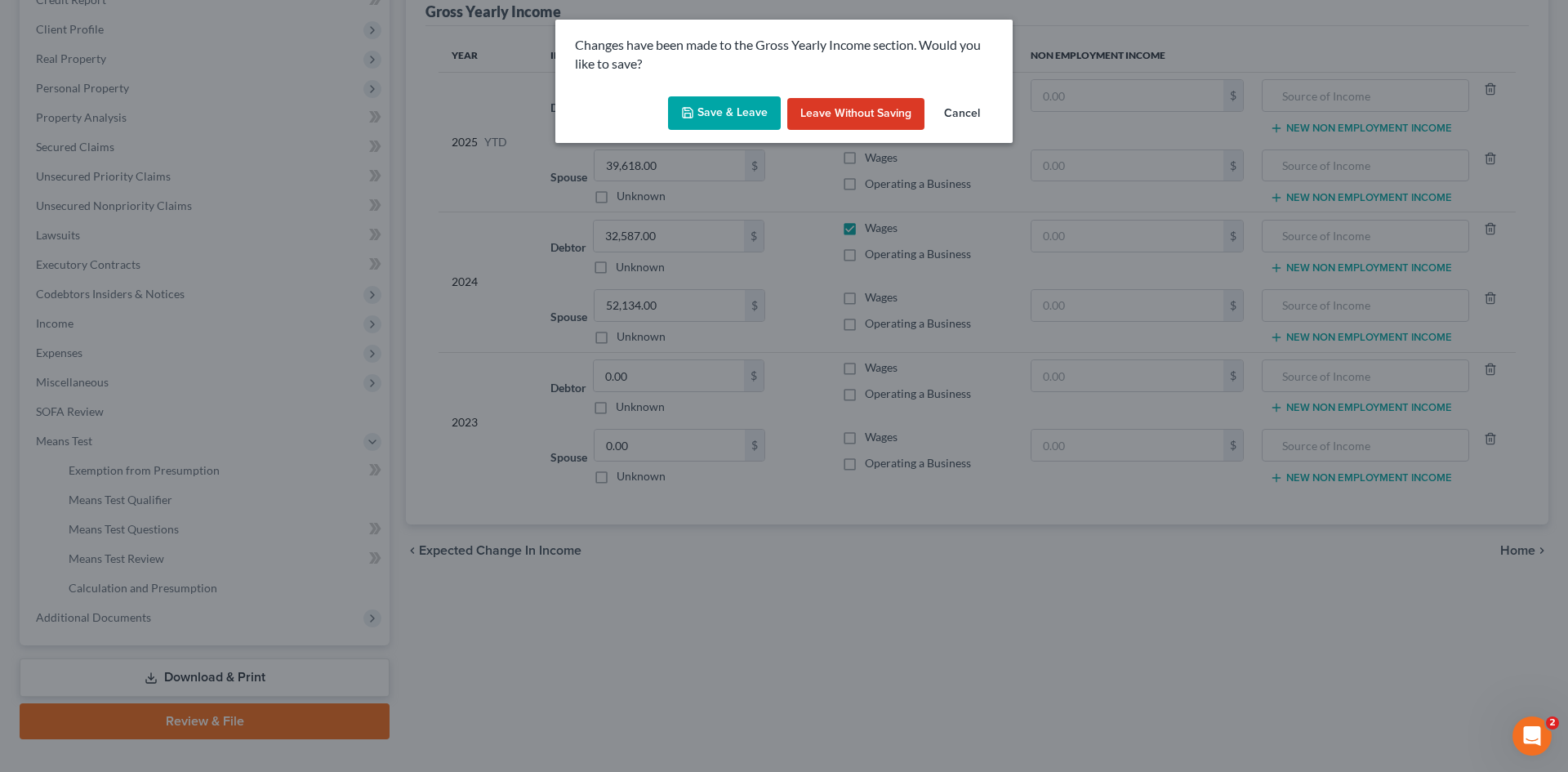
click at [697, 127] on button "Save & Leave" at bounding box center [723, 113] width 112 height 34
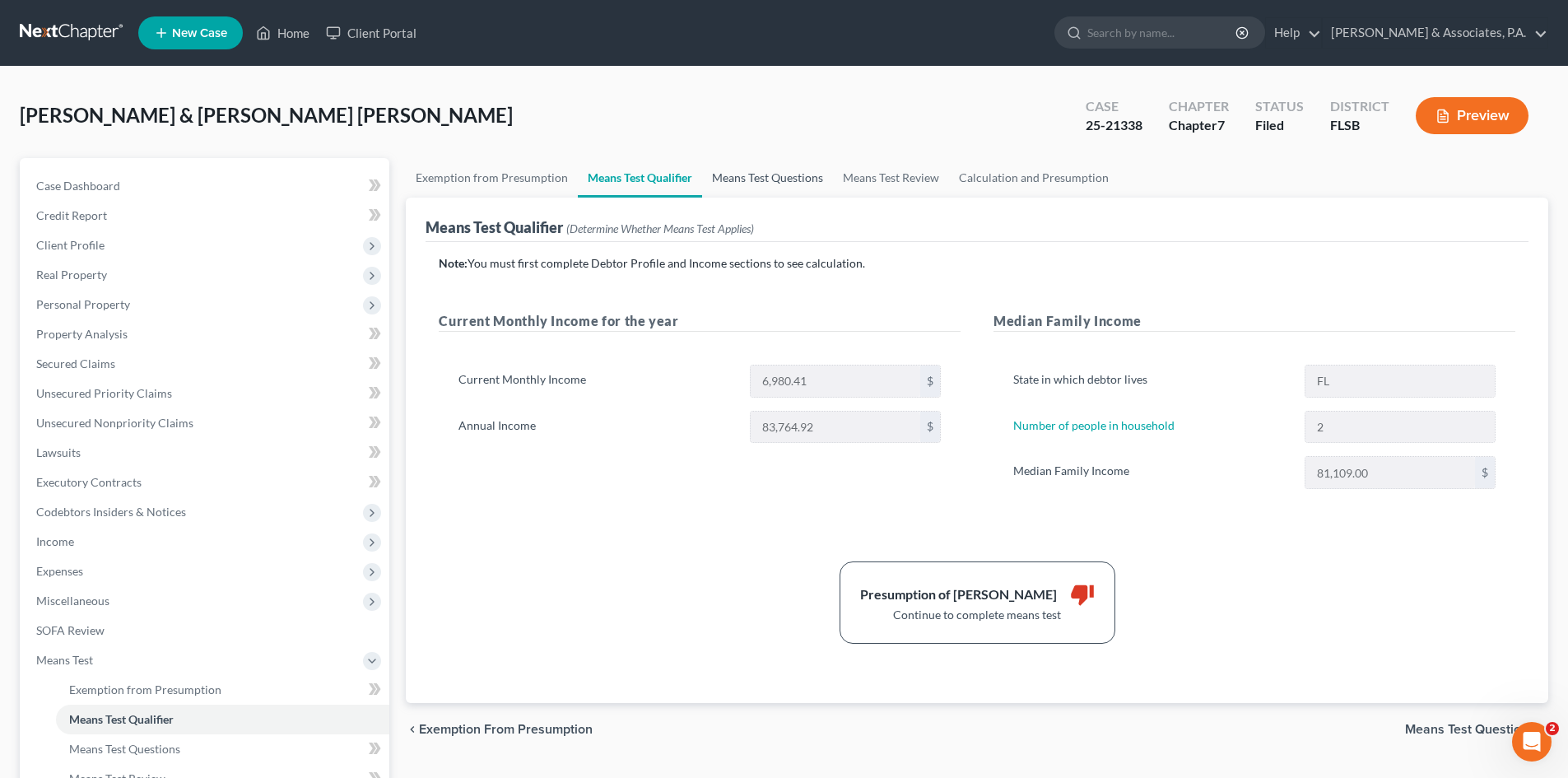
click at [784, 172] on link "Means Test Questions" at bounding box center [767, 178] width 131 height 40
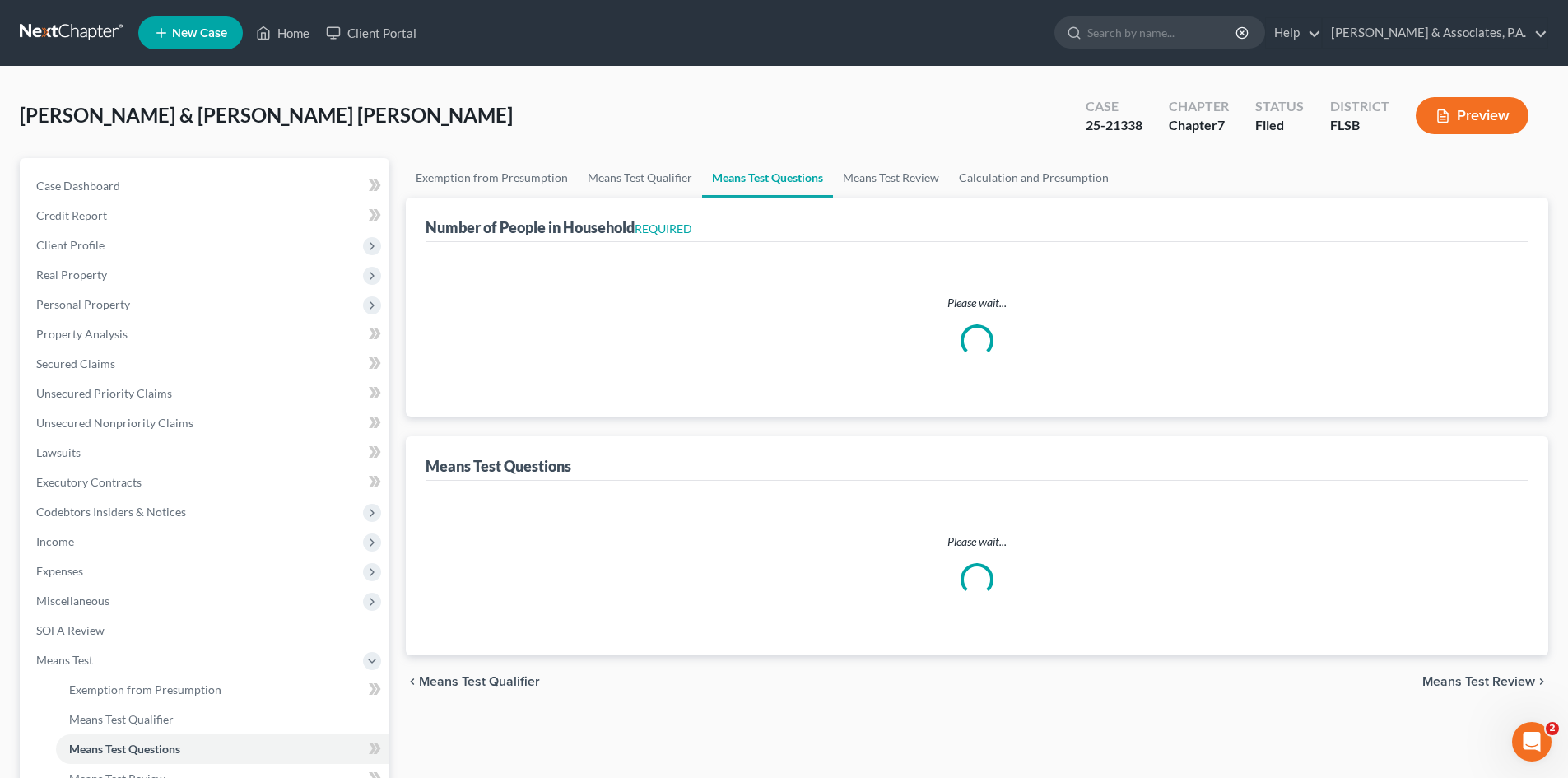
select select "2"
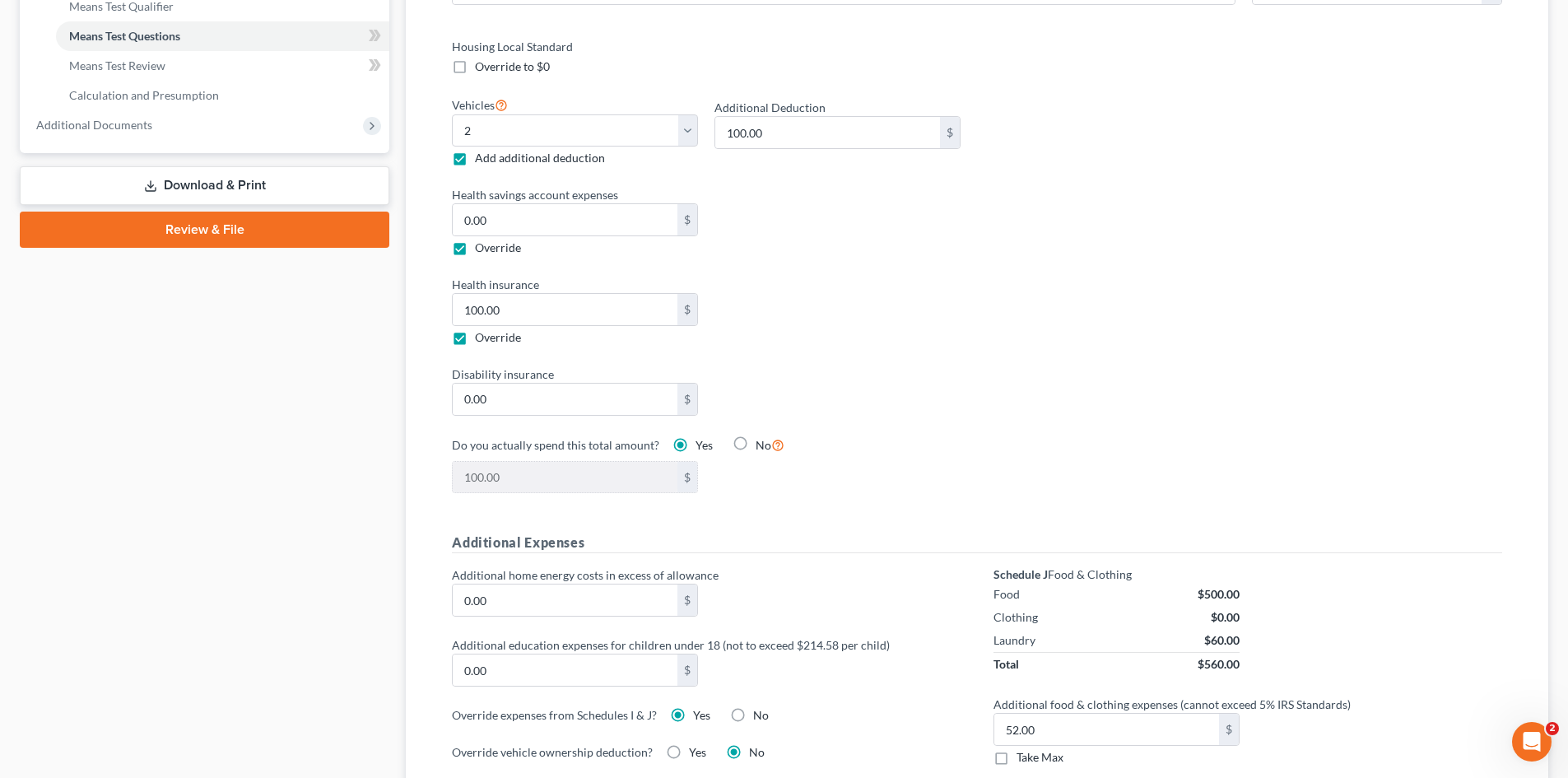
scroll to position [741, 0]
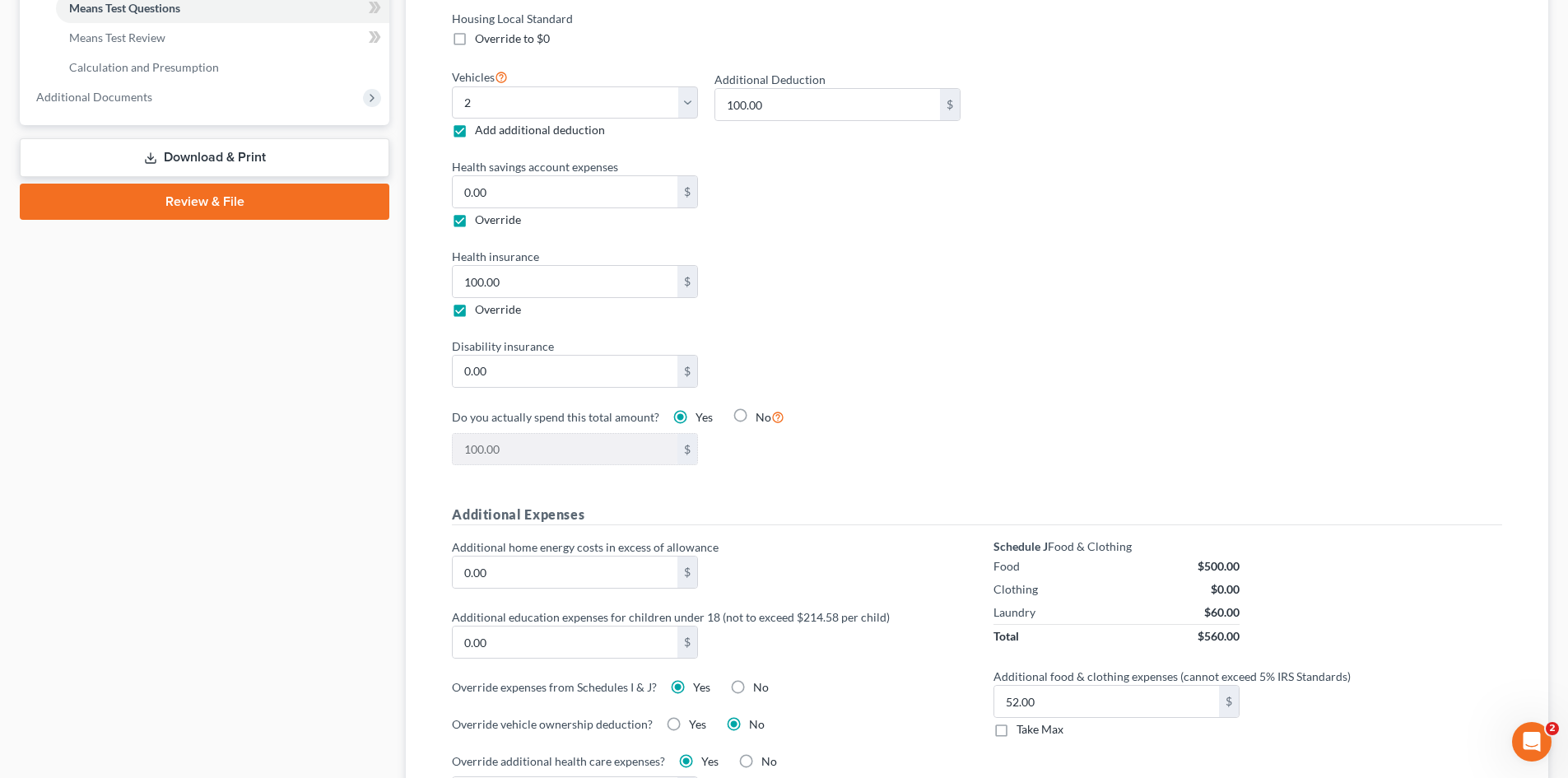
click at [756, 408] on label "No" at bounding box center [770, 417] width 29 height 19
click at [762, 408] on input "No" at bounding box center [767, 413] width 10 height 10
radio input "true"
click at [695, 409] on label "Yes" at bounding box center [704, 417] width 17 height 16
click at [702, 409] on input "Yes" at bounding box center [707, 415] width 10 height 10
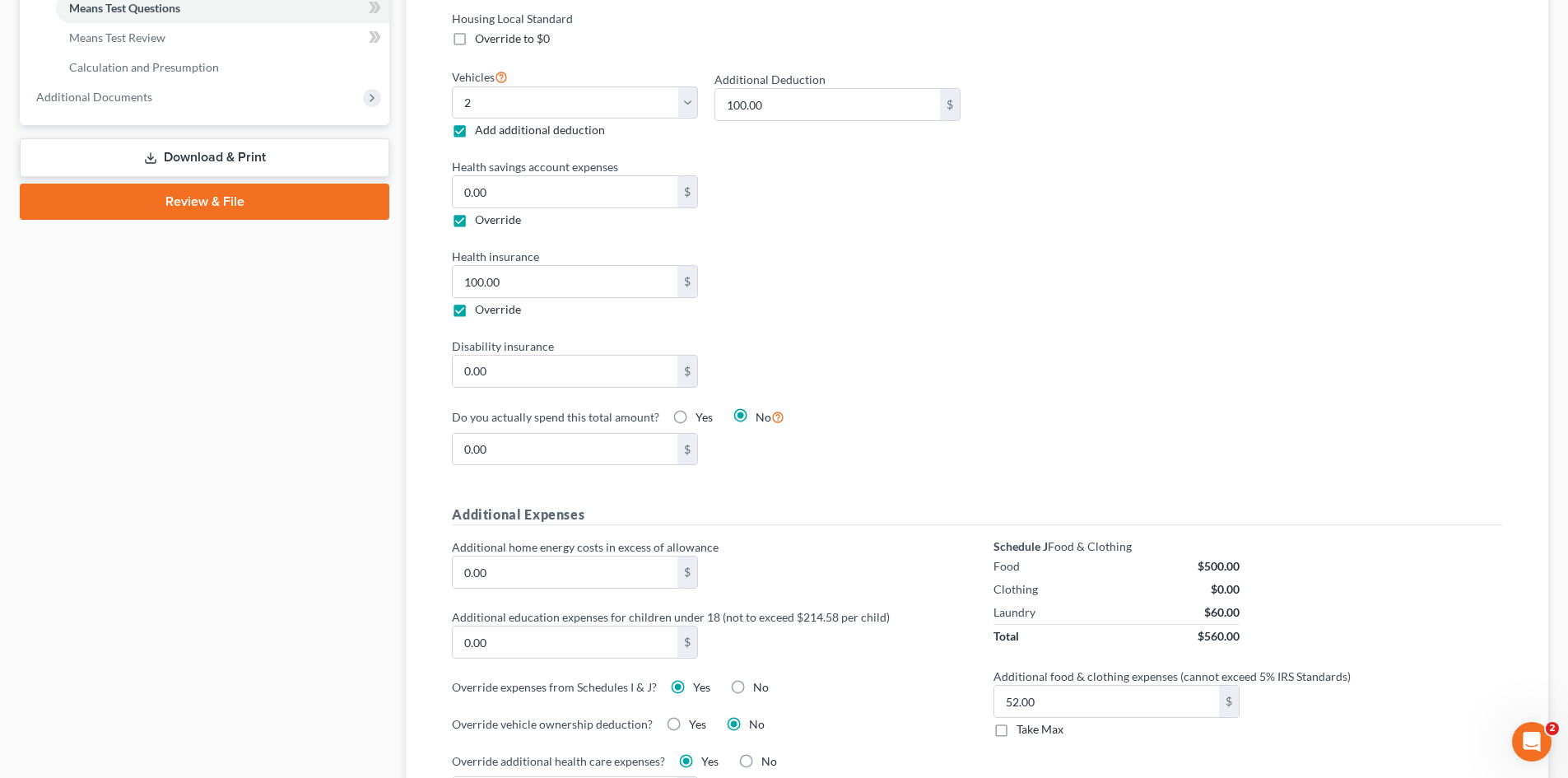
radio input "true"
radio input "false"
